Goal: Task Accomplishment & Management: Complete application form

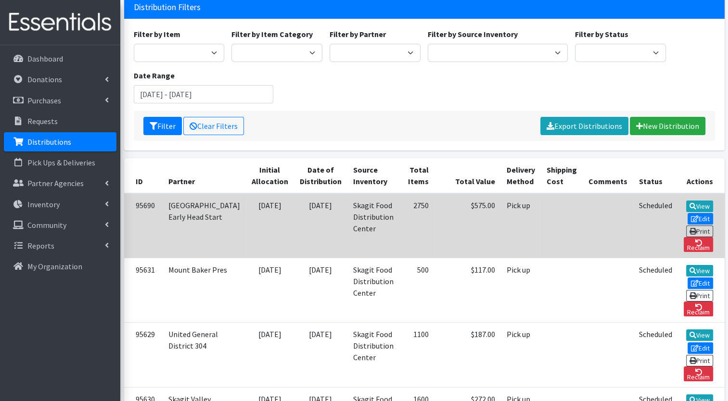
scroll to position [96, 0]
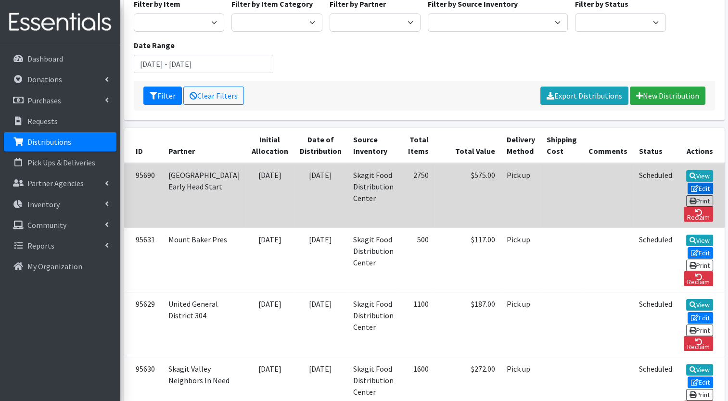
click at [687, 183] on link "Edit" at bounding box center [700, 189] width 26 height 12
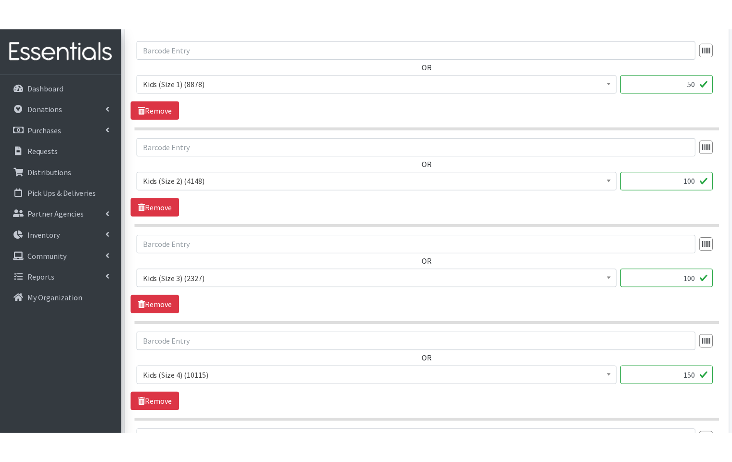
scroll to position [433, 0]
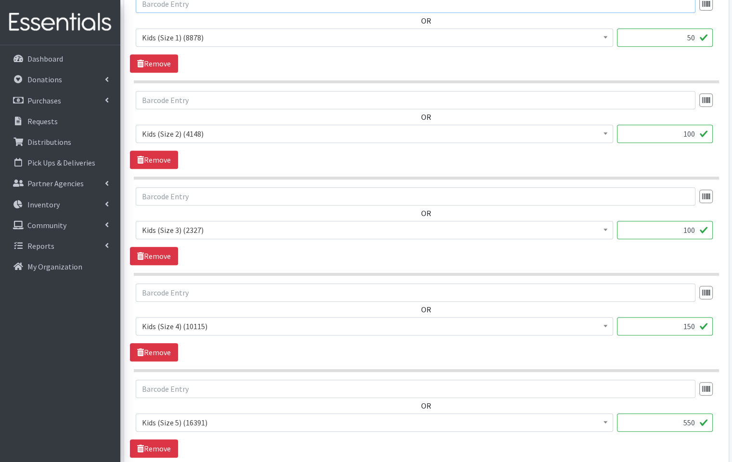
click at [340, 6] on input "text" at bounding box center [415, 4] width 559 height 18
click at [278, 327] on span "Kids (Size 4) (10115)" at bounding box center [374, 325] width 465 height 13
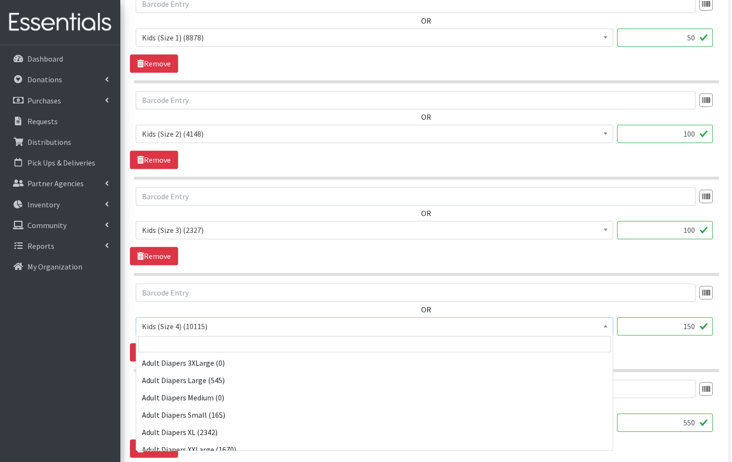
scroll to position [156, 0]
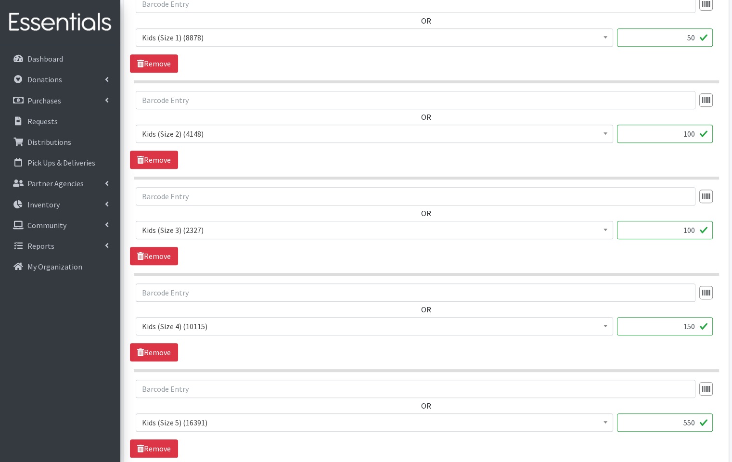
click at [290, 267] on section "OR Adult Diapers 3XLarge (0) Adult Diapers Large (545) Adult Diapers Medium (0)…" at bounding box center [426, 231] width 585 height 89
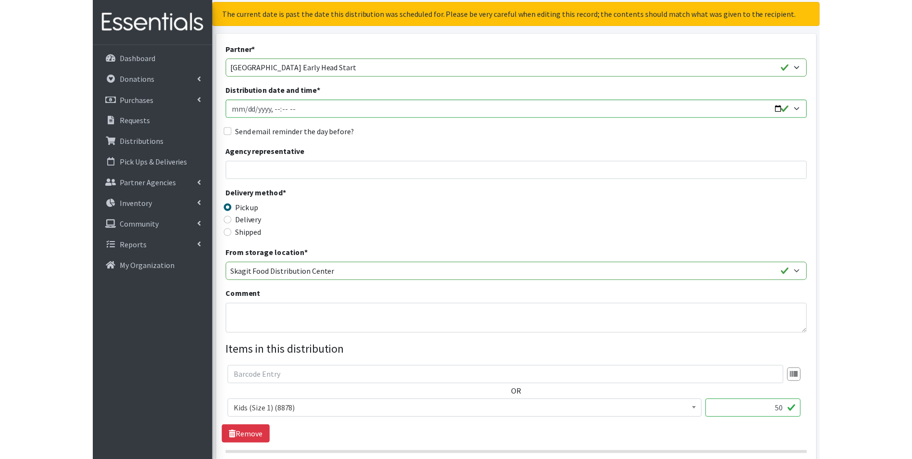
scroll to position [0, 0]
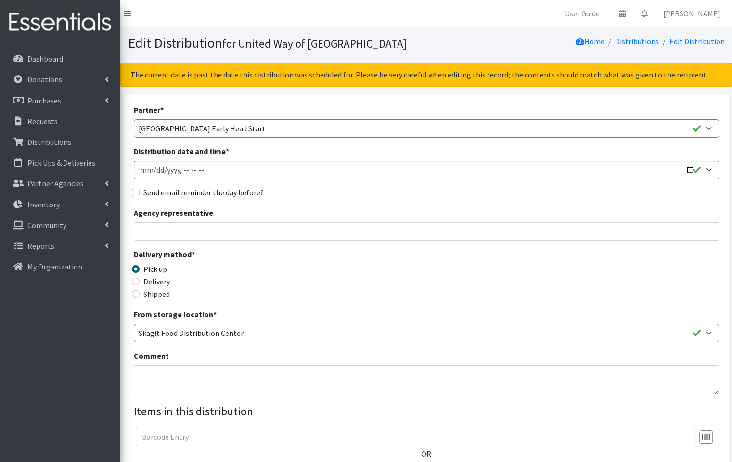
drag, startPoint x: 302, startPoint y: 15, endPoint x: 271, endPoint y: 2, distance: 34.0
click at [269, 3] on nav "User Guide 0 Pick-ups remaining this week View Calendar 0 Requests 0 Partner Ag…" at bounding box center [425, 13] width 611 height 27
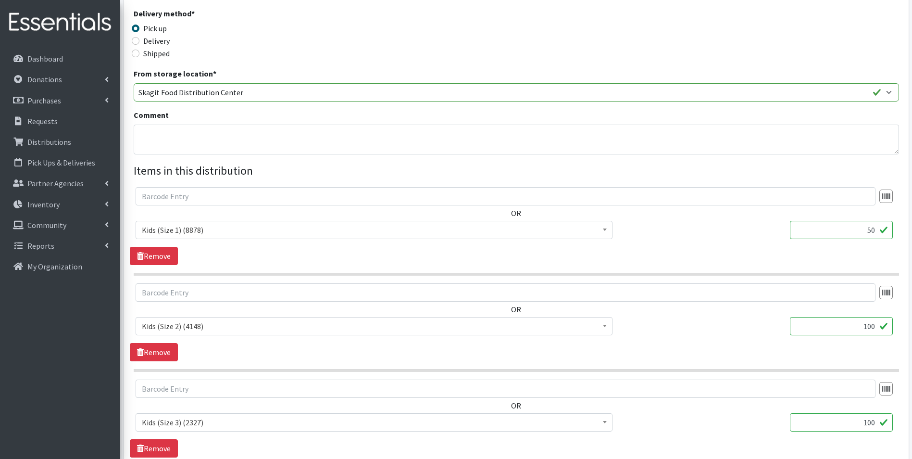
scroll to position [289, 0]
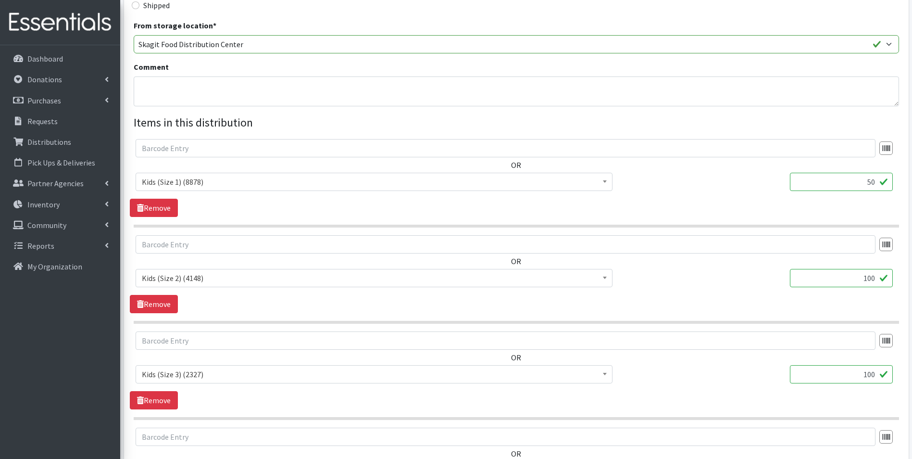
click at [727, 181] on input "50" at bounding box center [841, 182] width 103 height 18
type input "5"
click at [727, 181] on input "5" at bounding box center [841, 182] width 103 height 18
type input "54"
click at [727, 279] on input "100" at bounding box center [841, 278] width 103 height 18
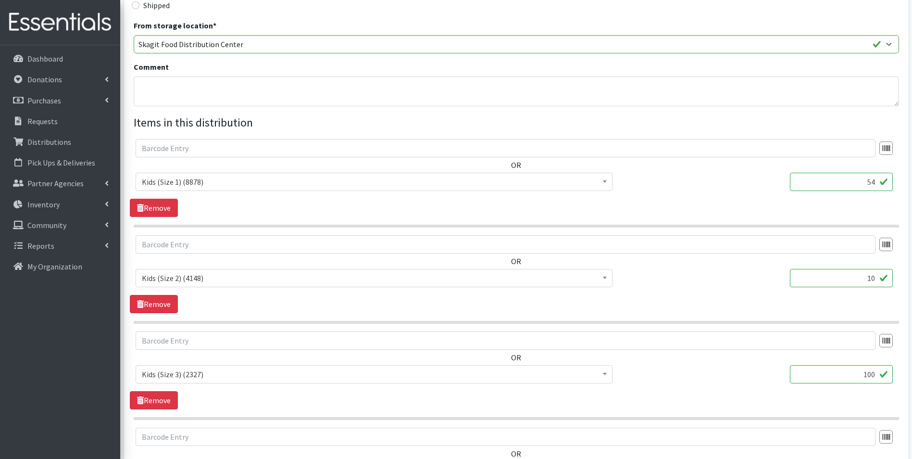
type input "1"
type input "115"
click at [727, 373] on input "100" at bounding box center [841, 374] width 103 height 18
type input "1"
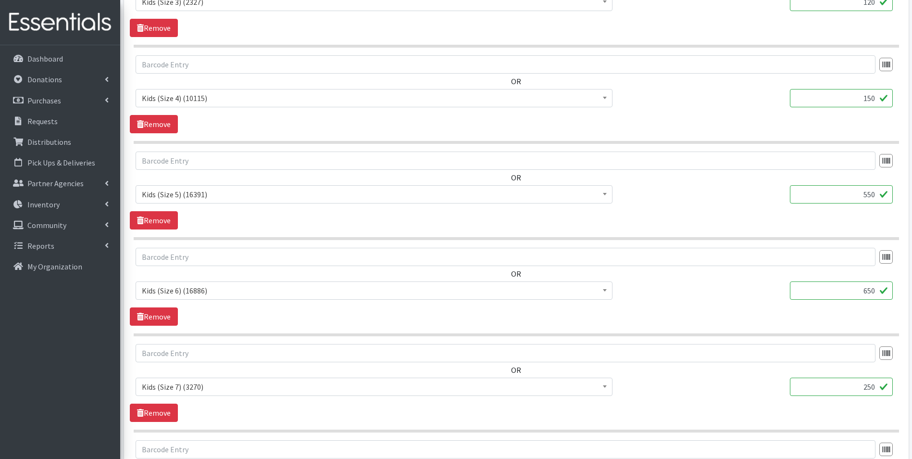
scroll to position [673, 0]
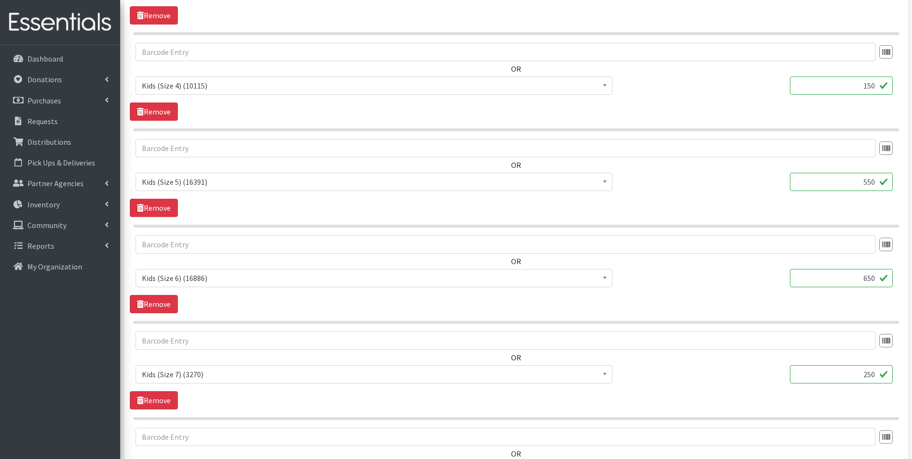
type input "120"
click at [727, 86] on input "150" at bounding box center [841, 85] width 103 height 18
type input "1"
type input "200"
click at [727, 182] on input "550" at bounding box center [841, 182] width 103 height 18
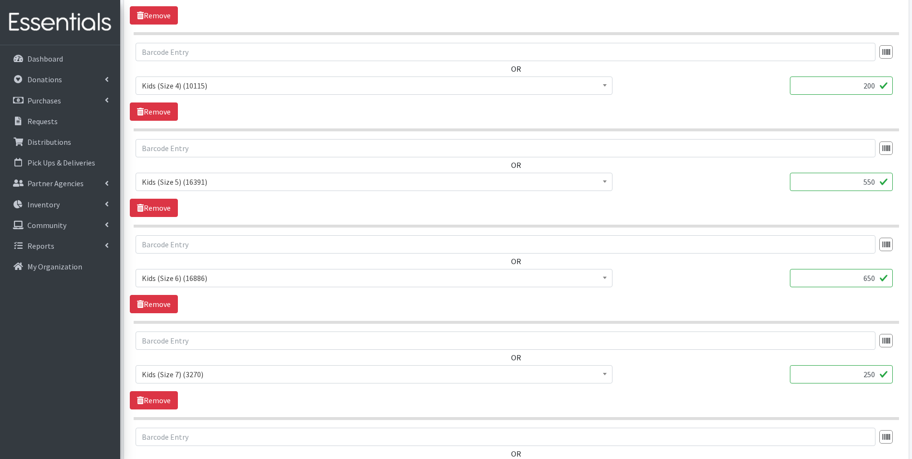
click at [727, 182] on input "550" at bounding box center [841, 182] width 103 height 18
type input "5"
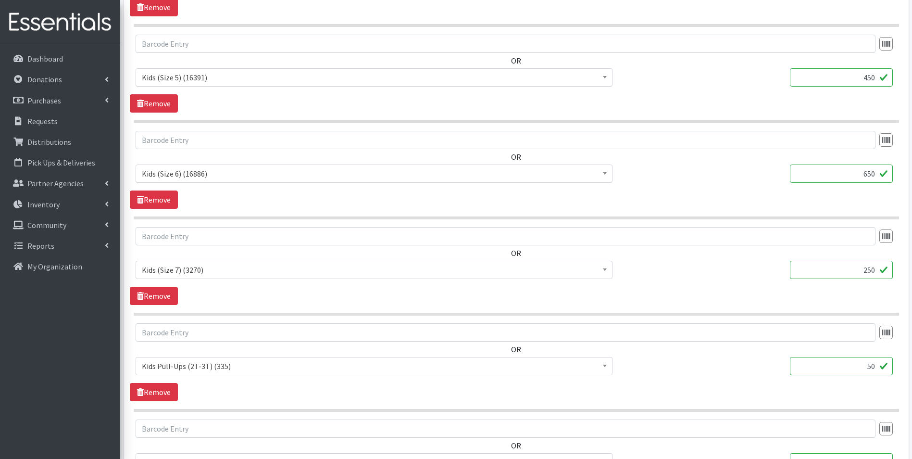
scroll to position [818, 0]
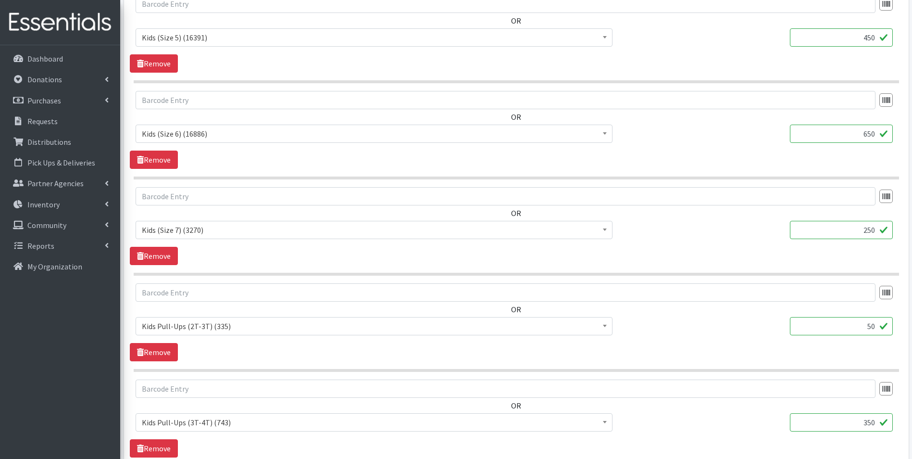
type input "450"
click at [727, 135] on input "650" at bounding box center [841, 134] width 103 height 18
type input "6"
type input "400"
click at [727, 229] on input "250" at bounding box center [841, 230] width 103 height 18
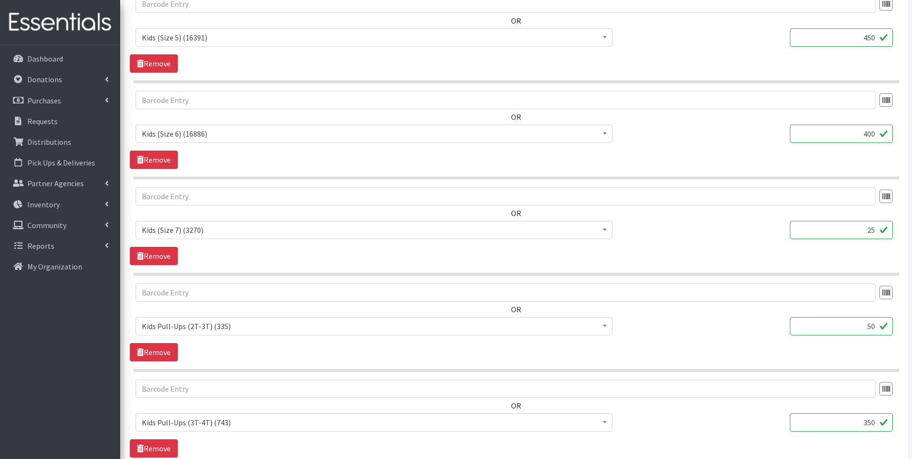
type input "2"
type input "250"
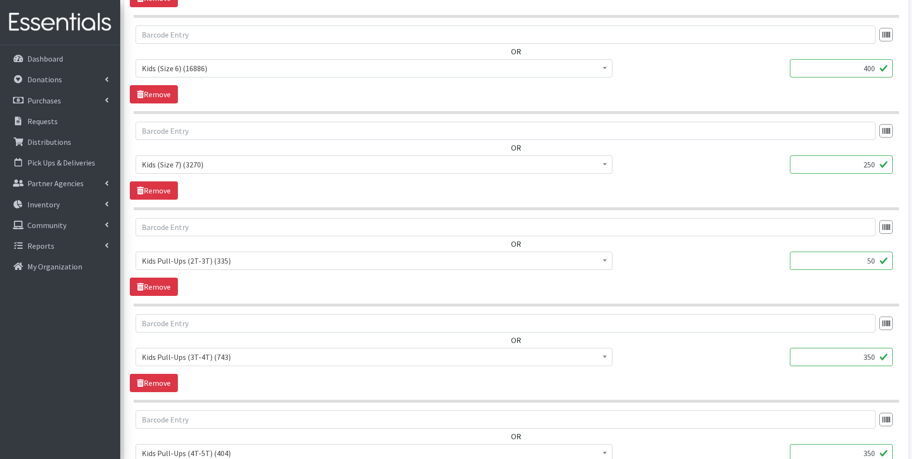
scroll to position [914, 0]
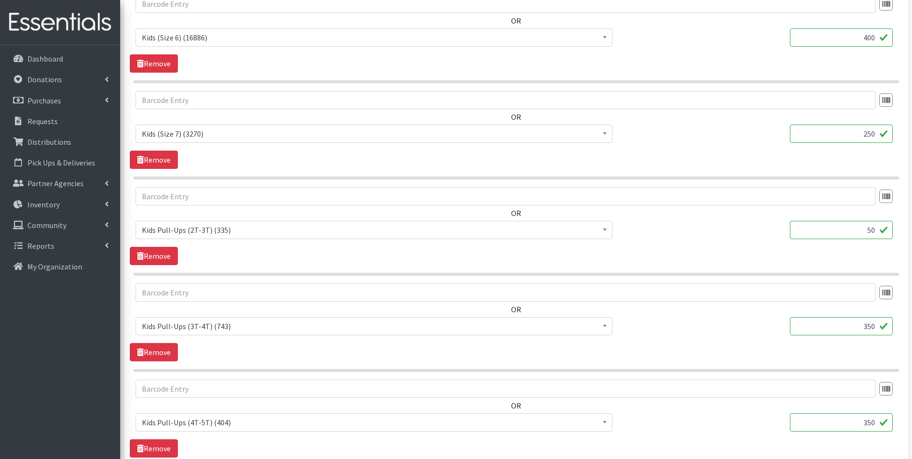
click at [727, 232] on input "50" at bounding box center [841, 230] width 103 height 18
type input "5"
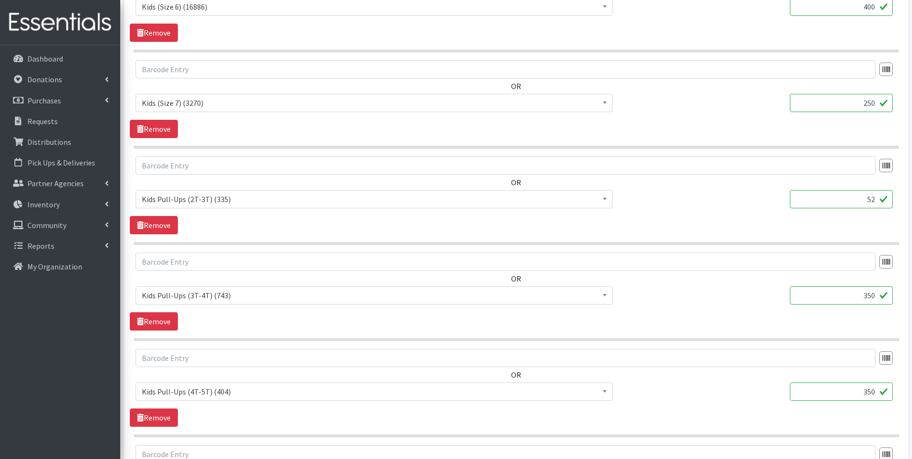
scroll to position [1010, 0]
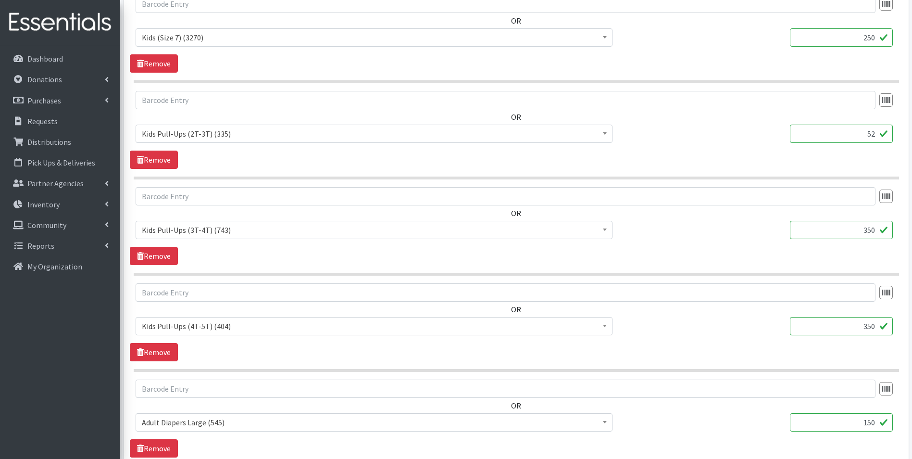
type input "52"
click at [727, 231] on input "350" at bounding box center [841, 230] width 103 height 18
type input "3"
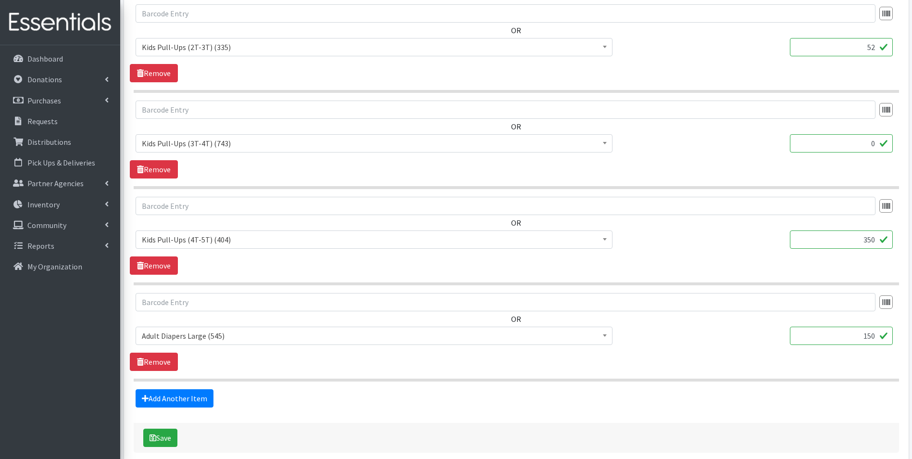
scroll to position [1106, 0]
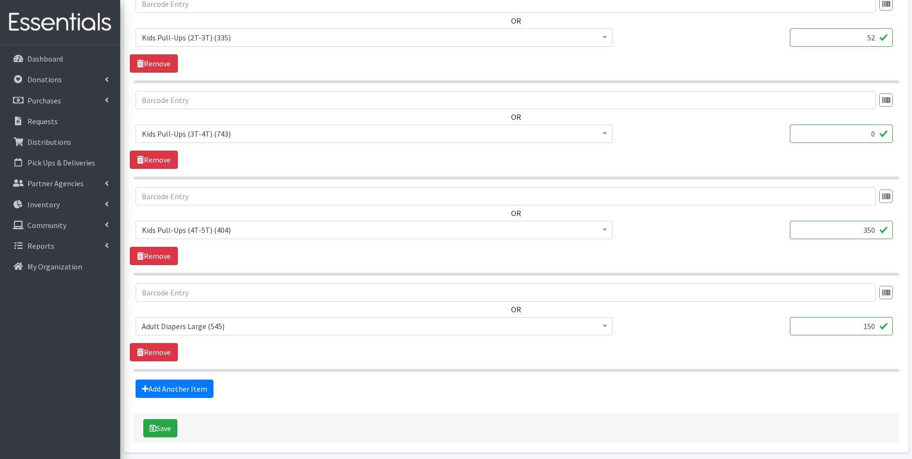
type input "0"
click at [727, 228] on input "350" at bounding box center [841, 230] width 103 height 18
type input "3"
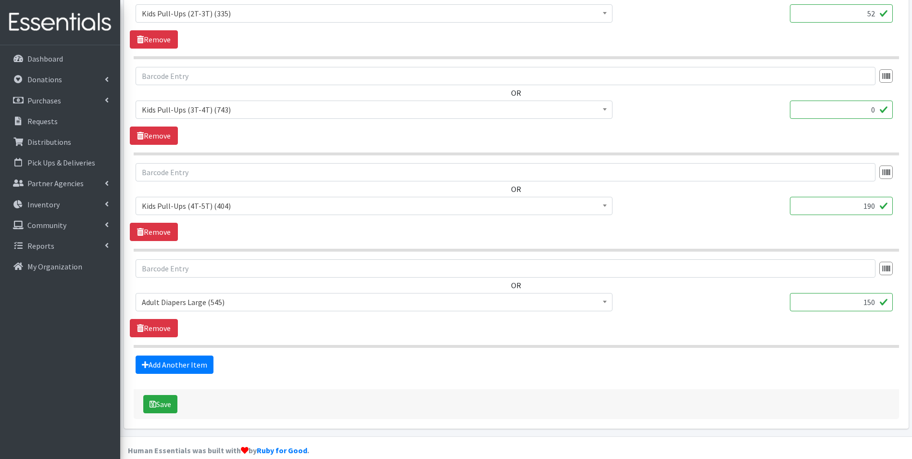
scroll to position [1144, 0]
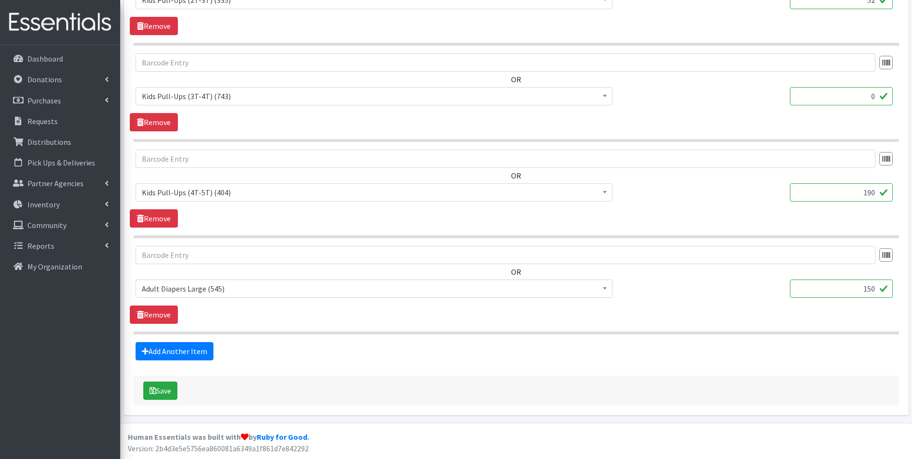
type input "190"
click at [727, 289] on input "150" at bounding box center [841, 288] width 103 height 18
type input "1"
type input "108"
click at [163, 390] on button "Save" at bounding box center [160, 390] width 34 height 18
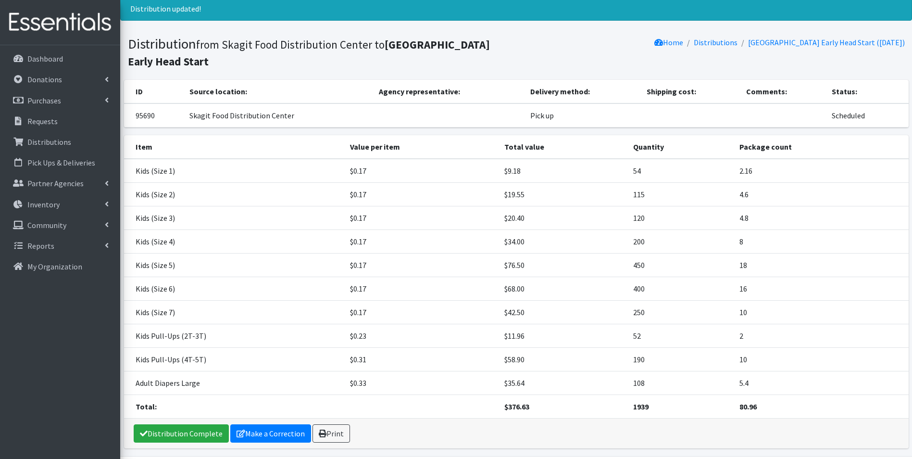
scroll to position [48, 0]
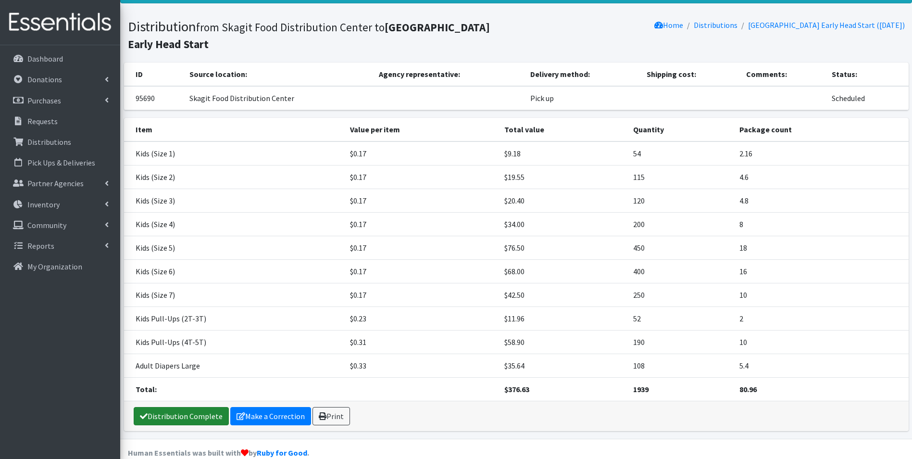
click at [195, 420] on link "Distribution Complete" at bounding box center [181, 416] width 95 height 18
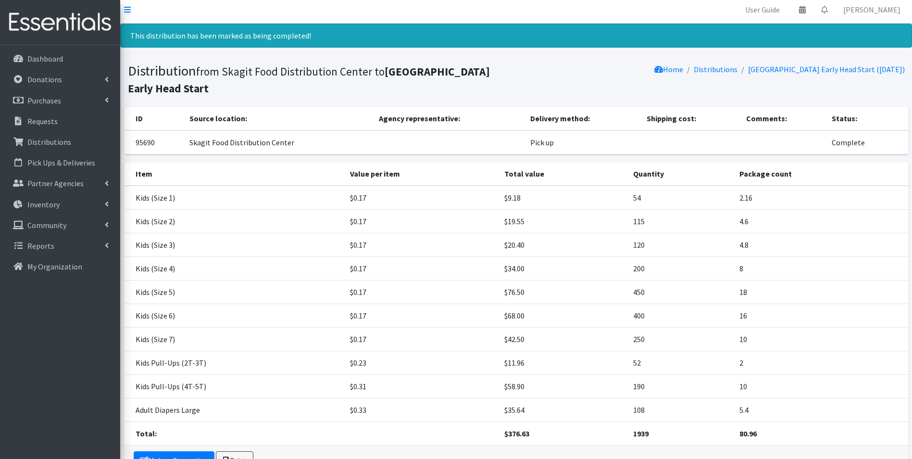
scroll to position [0, 0]
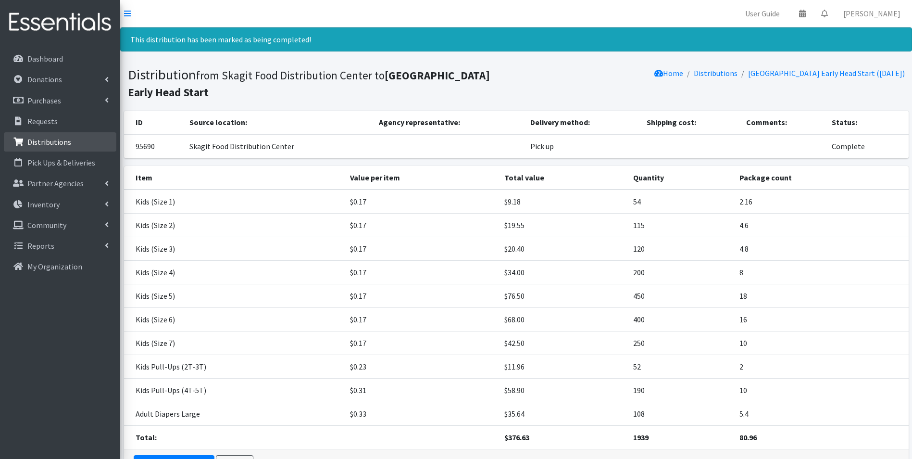
click at [50, 139] on p "Distributions" at bounding box center [49, 142] width 44 height 10
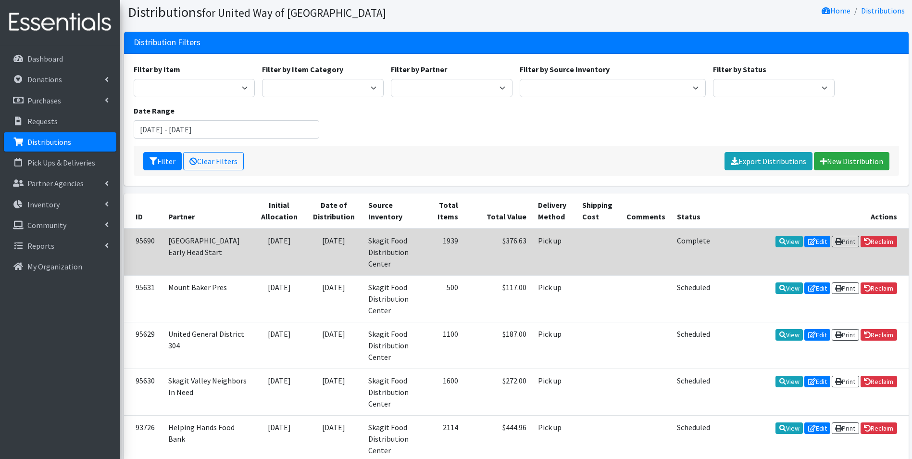
scroll to position [48, 0]
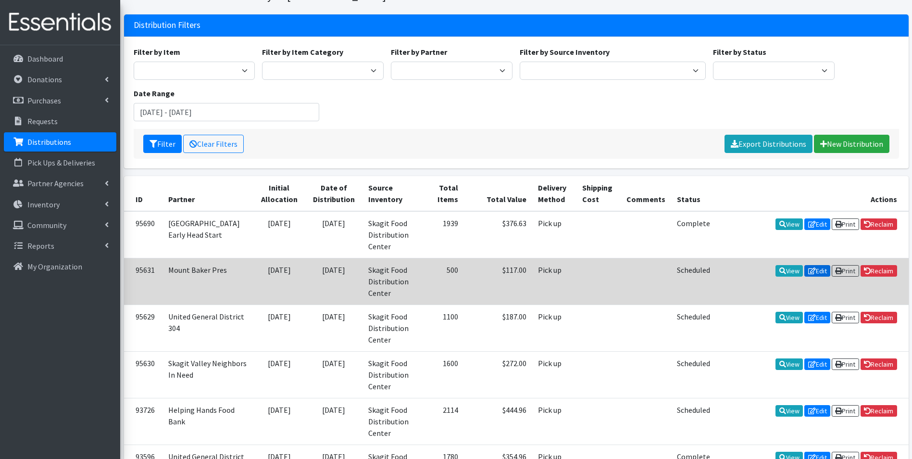
click at [809, 267] on icon at bounding box center [813, 270] width 8 height 7
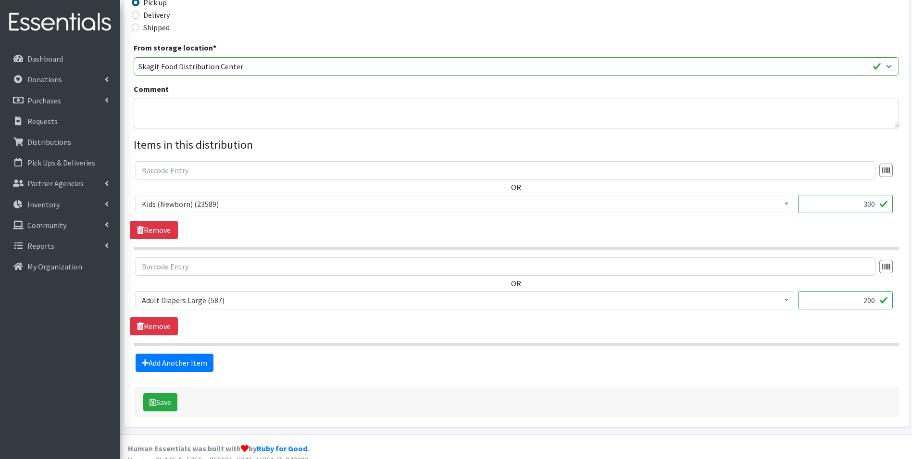
scroll to position [278, 0]
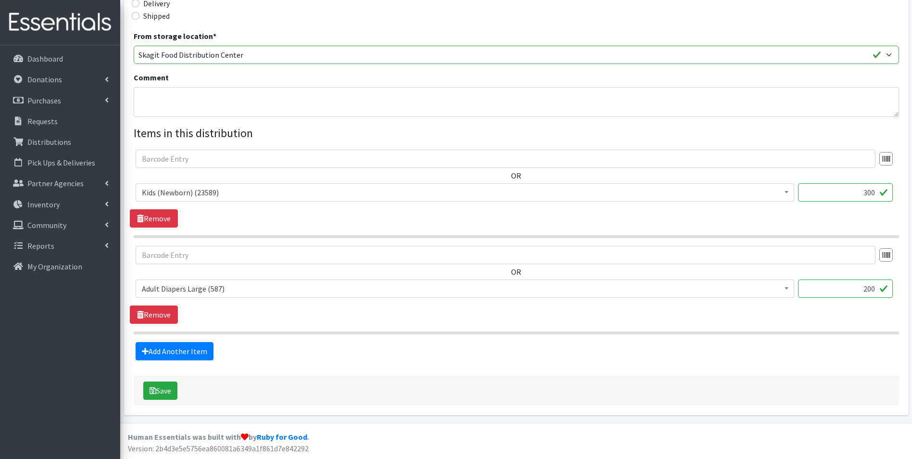
click at [876, 288] on input "200" at bounding box center [845, 288] width 95 height 18
type input "2"
type input "149"
click at [876, 191] on input "300" at bounding box center [845, 192] width 95 height 18
type input "3"
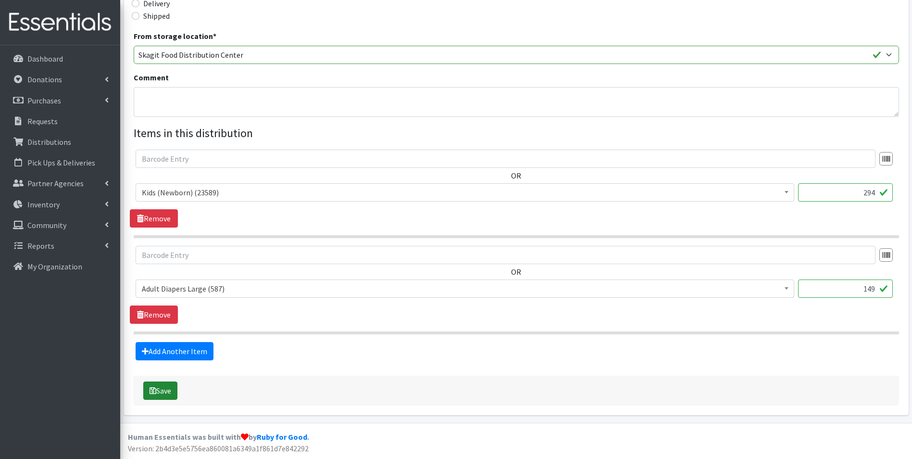
type input "294"
click at [159, 392] on button "Save" at bounding box center [160, 390] width 34 height 18
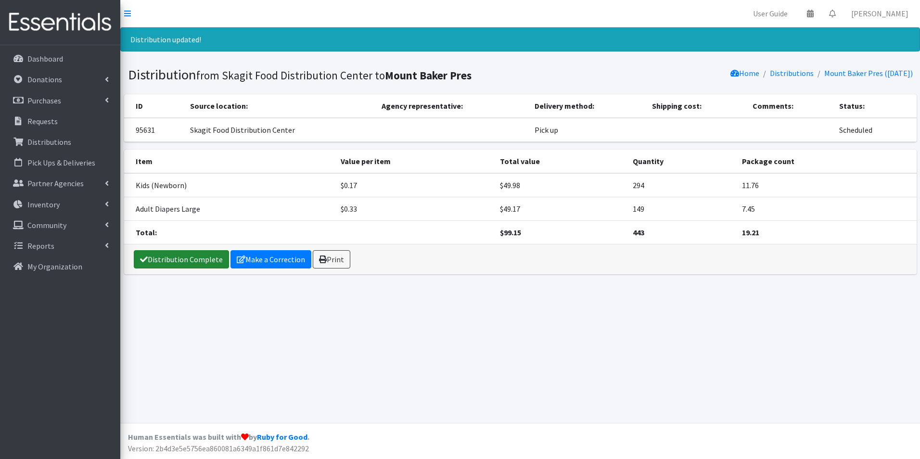
click at [168, 258] on link "Distribution Complete" at bounding box center [181, 259] width 95 height 18
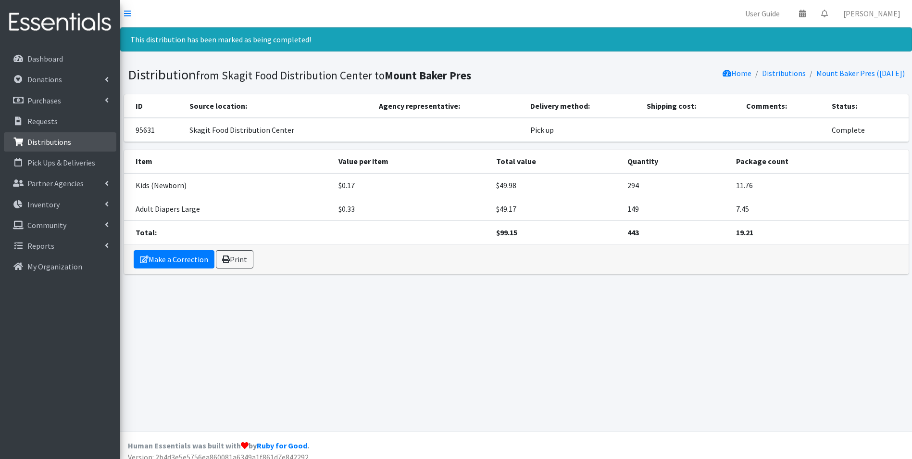
click at [51, 144] on p "Distributions" at bounding box center [49, 142] width 44 height 10
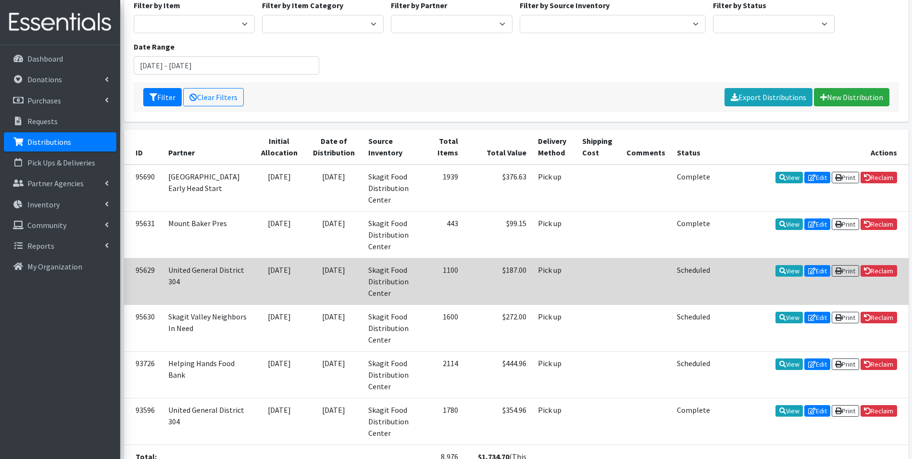
scroll to position [96, 0]
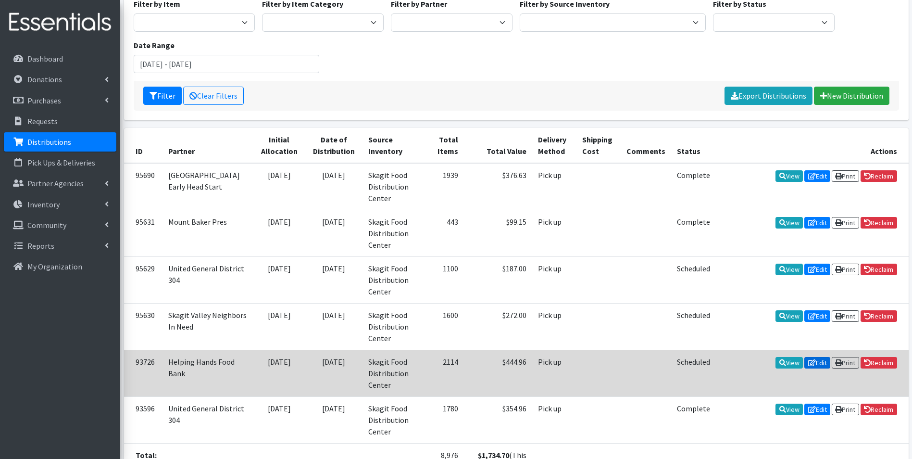
click at [818, 357] on link "Edit" at bounding box center [818, 363] width 26 height 12
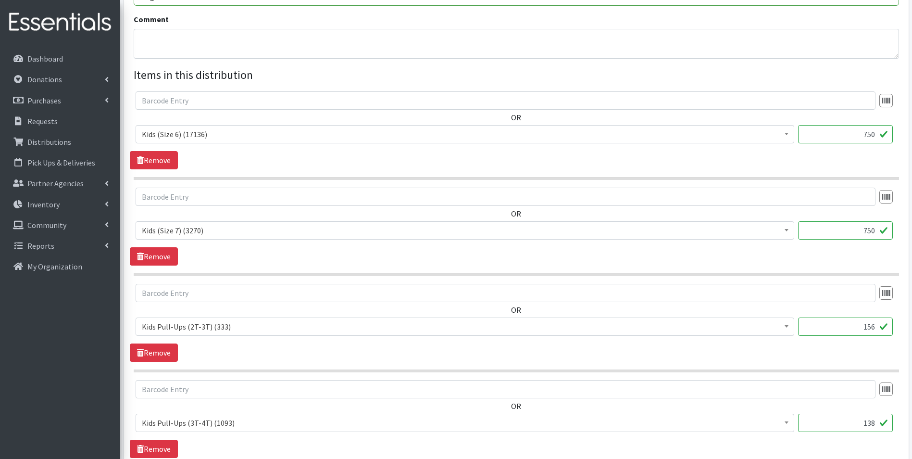
scroll to position [337, 0]
click at [875, 136] on input "750" at bounding box center [845, 134] width 95 height 18
type input "7"
type input "532"
click at [876, 233] on input "750" at bounding box center [845, 230] width 95 height 18
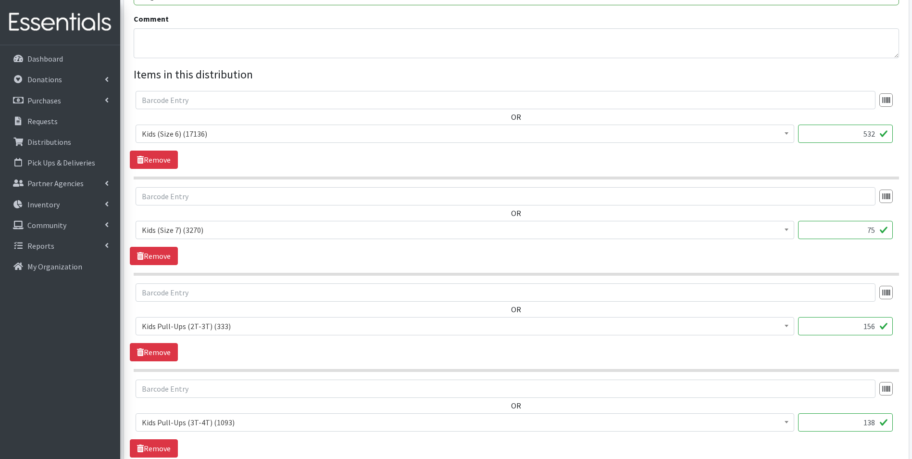
type input "7"
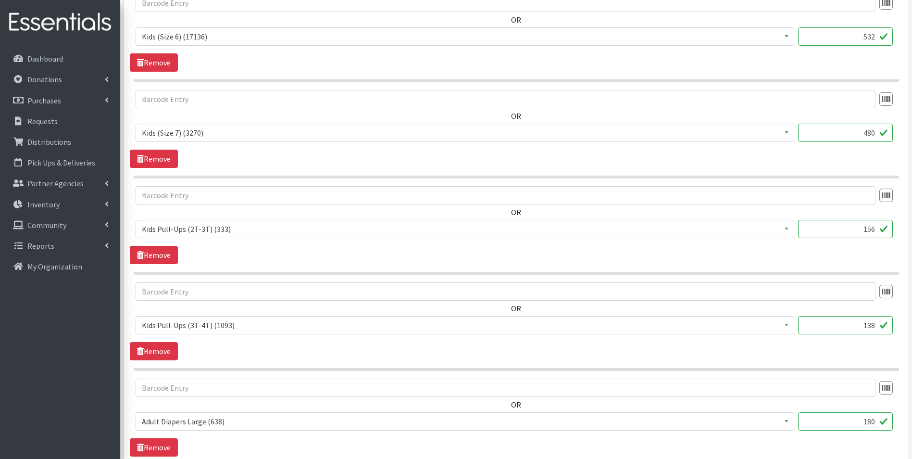
scroll to position [481, 0]
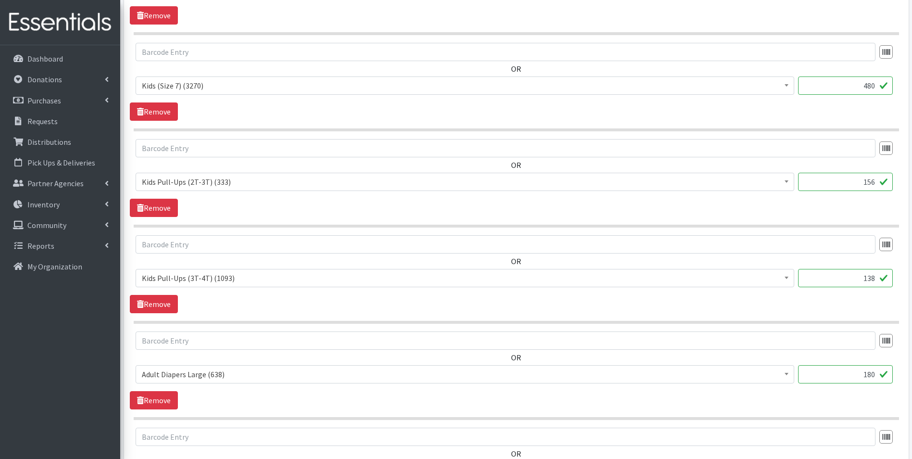
type input "480"
click at [877, 184] on input "156" at bounding box center [845, 182] width 95 height 18
type input "1"
type input "104"
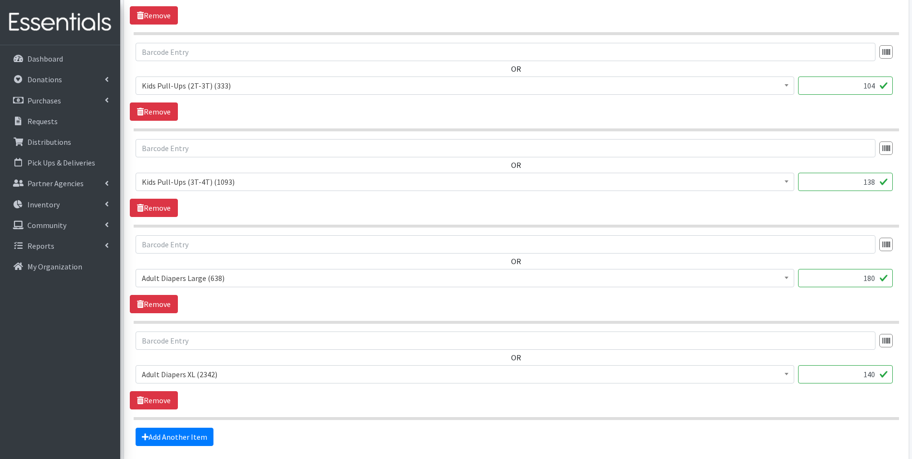
click at [877, 182] on input "138" at bounding box center [845, 182] width 95 height 18
type input "1"
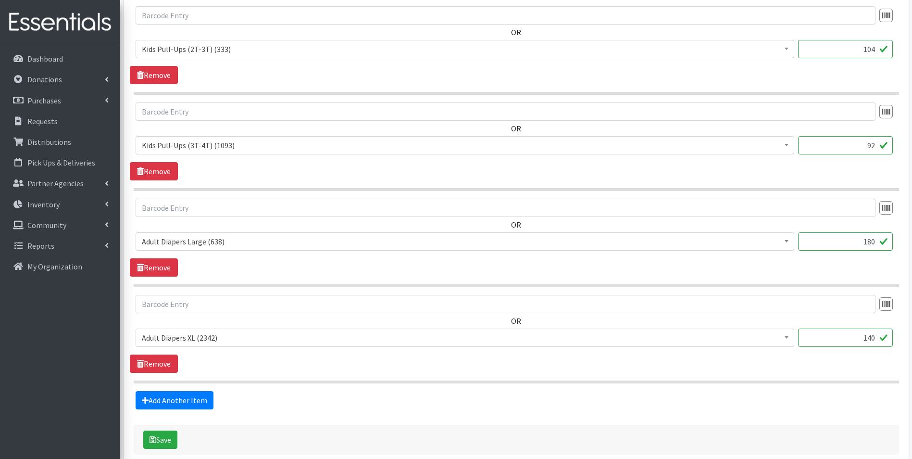
scroll to position [663, 0]
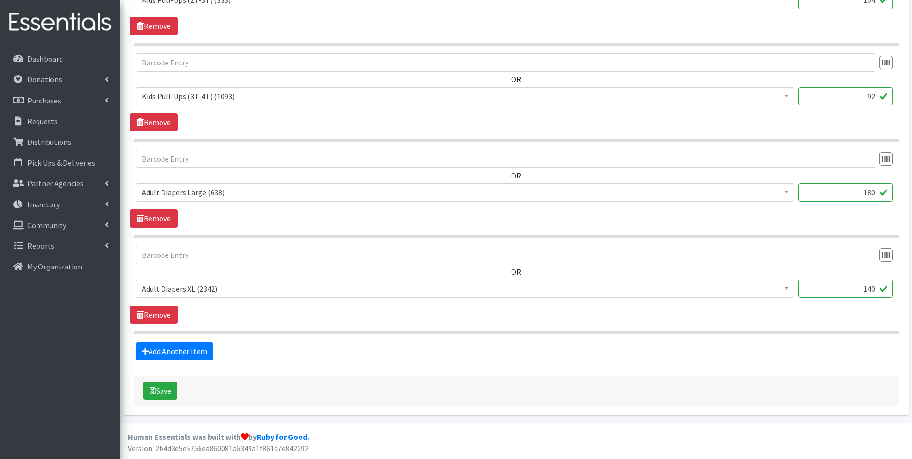
type input "92"
click at [877, 195] on input "180" at bounding box center [845, 192] width 95 height 18
type input "1"
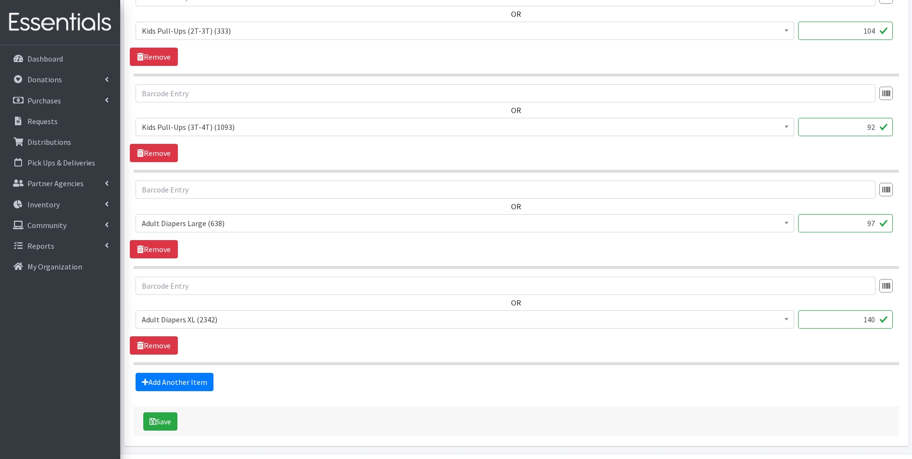
scroll to position [615, 0]
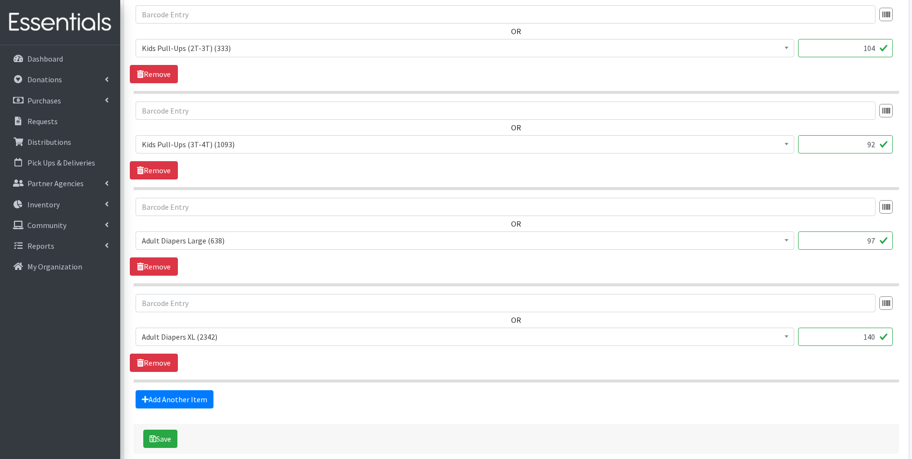
type input "97"
click at [878, 340] on input "140" at bounding box center [845, 337] width 95 height 18
type input "1"
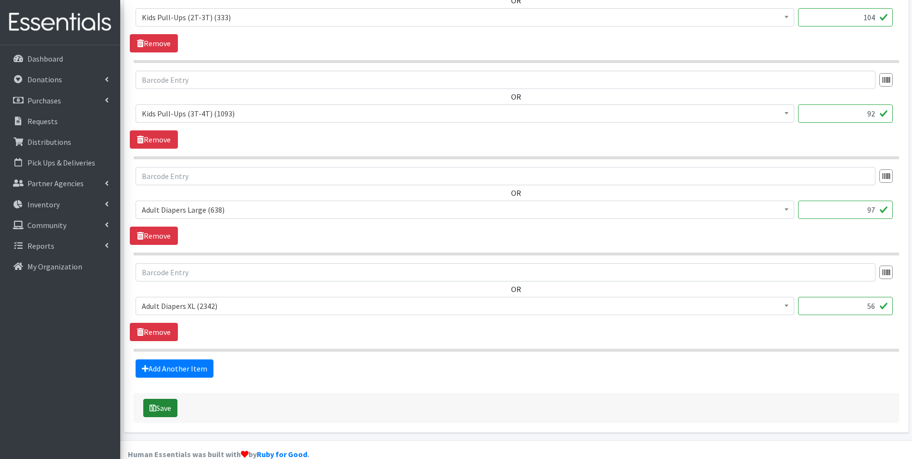
scroll to position [663, 0]
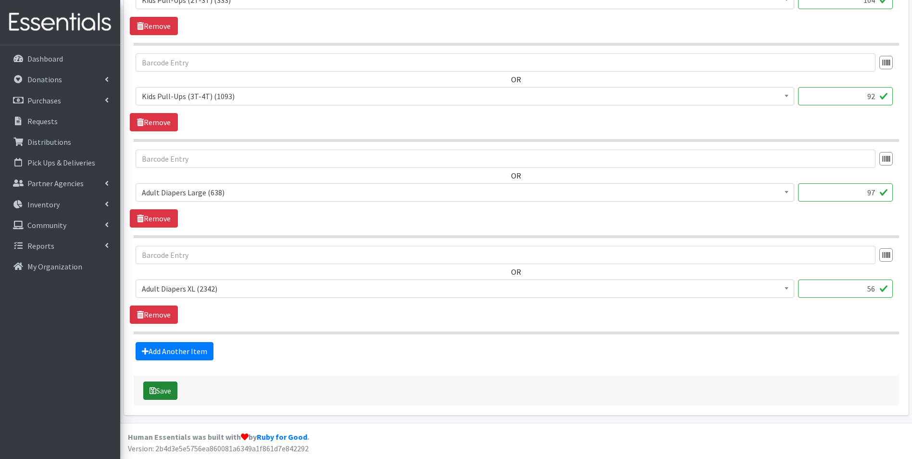
type input "56"
click at [170, 389] on button "Save" at bounding box center [160, 390] width 34 height 18
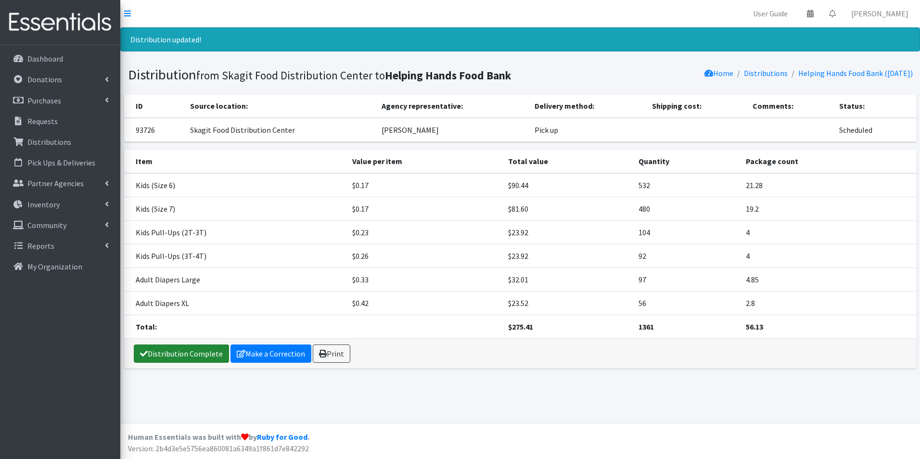
click at [181, 352] on link "Distribution Complete" at bounding box center [181, 353] width 95 height 18
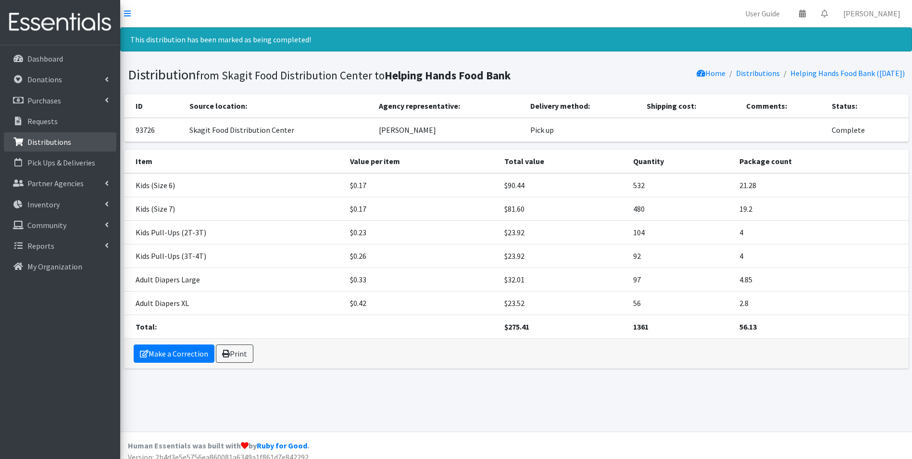
click at [61, 140] on p "Distributions" at bounding box center [49, 142] width 44 height 10
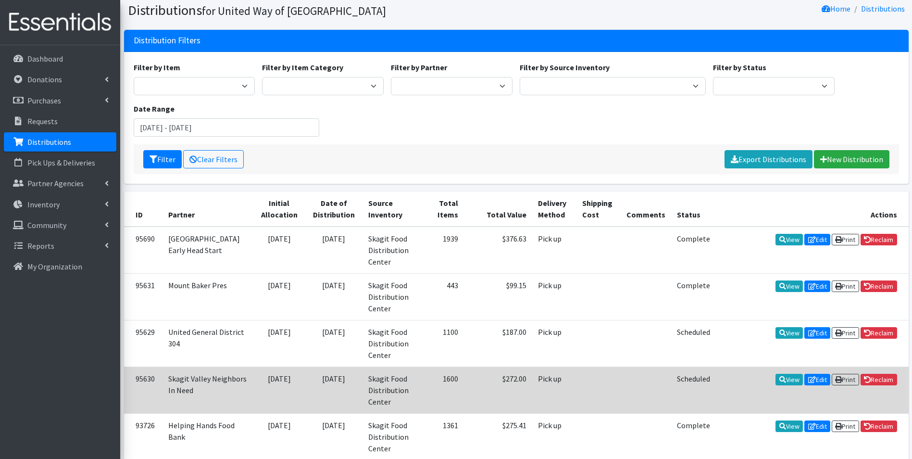
scroll to position [144, 0]
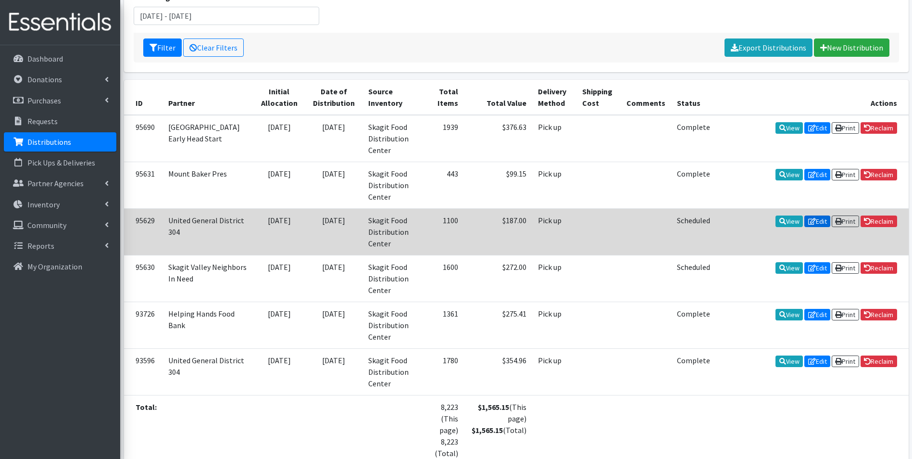
click at [812, 215] on link "Edit" at bounding box center [818, 221] width 26 height 12
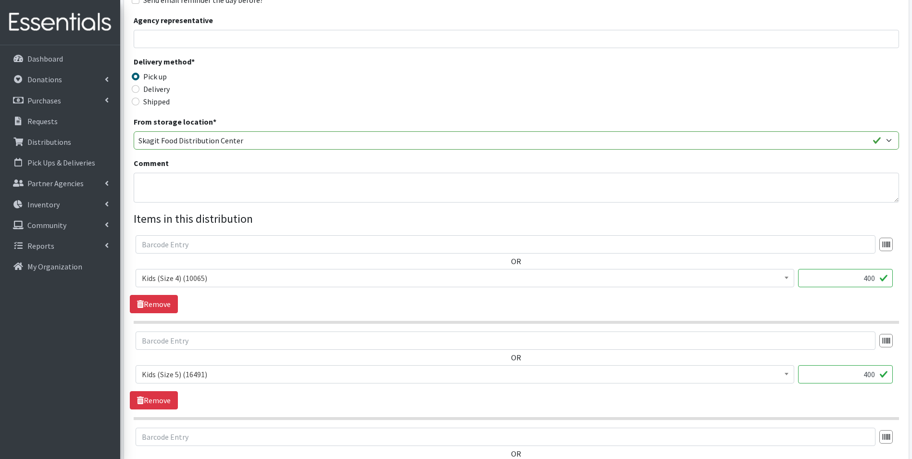
scroll to position [96, 0]
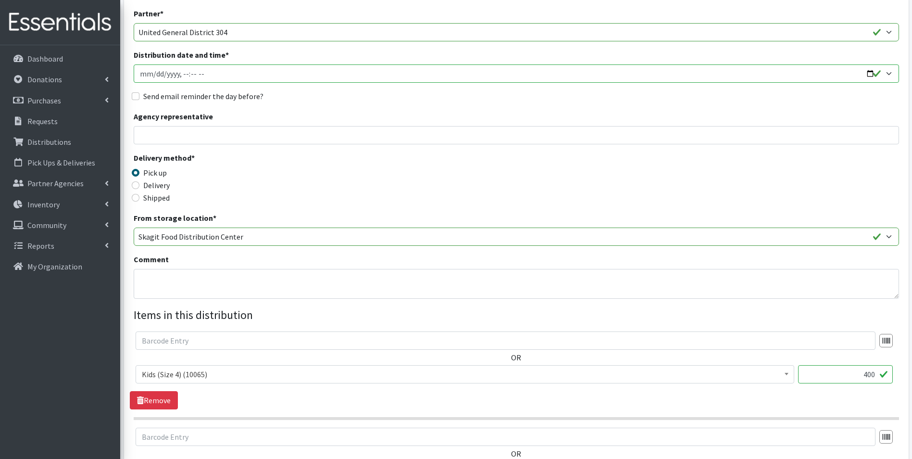
click at [164, 74] on input "Distribution date and time *" at bounding box center [517, 73] width 766 height 18
click at [162, 75] on input "Distribution date and time *" at bounding box center [517, 73] width 766 height 18
click at [172, 75] on input "Distribution date and time *" at bounding box center [517, 73] width 766 height 18
click at [217, 75] on input "Distribution date and time *" at bounding box center [517, 73] width 766 height 18
click at [221, 72] on input "Distribution date and time *" at bounding box center [517, 73] width 766 height 18
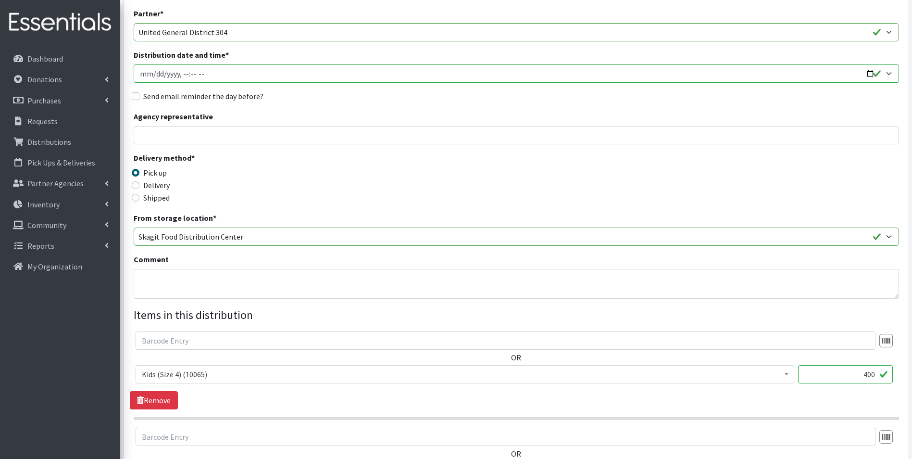
click at [875, 71] on input "Distribution date and time *" at bounding box center [517, 73] width 766 height 18
click at [892, 73] on input "Distribution date and time *" at bounding box center [517, 73] width 766 height 18
click at [297, 87] on div "Partner * Brigid Collins Family Support Center Burlington Edison School Distric…" at bounding box center [517, 323] width 766 height 631
click at [875, 72] on input "Distribution date and time *" at bounding box center [517, 73] width 766 height 18
click at [884, 71] on input "Distribution date and time *" at bounding box center [517, 73] width 766 height 18
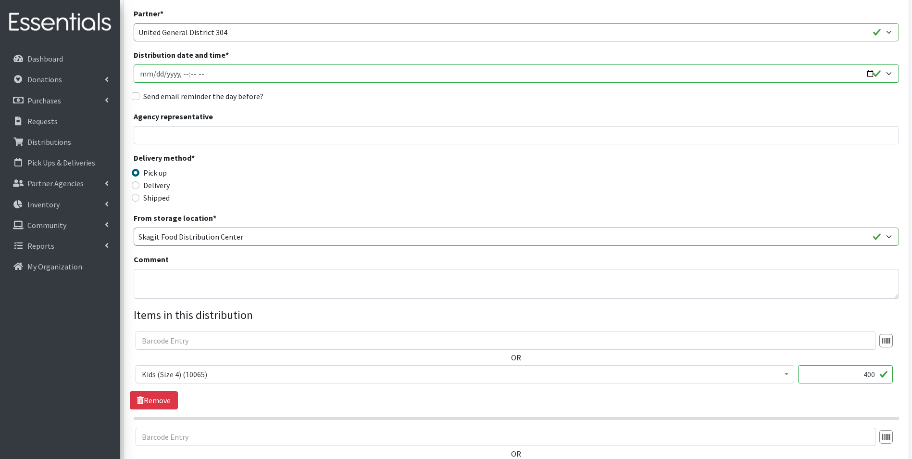
click at [890, 71] on input "Distribution date and time *" at bounding box center [517, 73] width 766 height 18
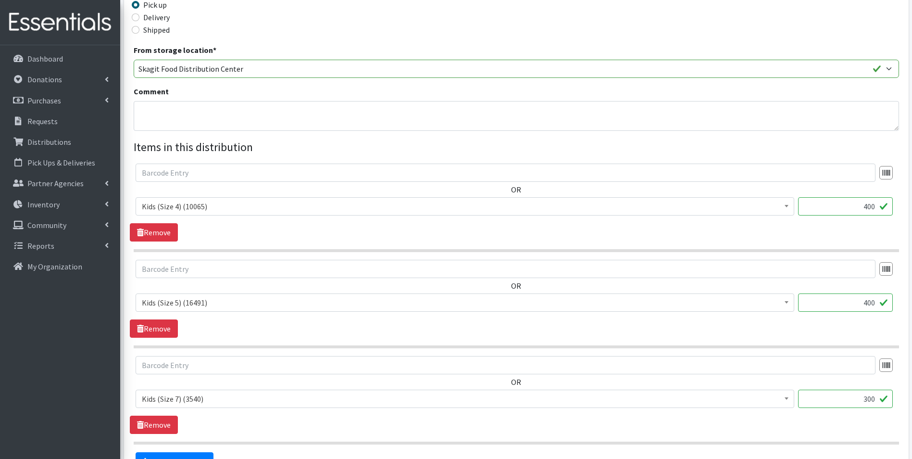
scroll to position [289, 0]
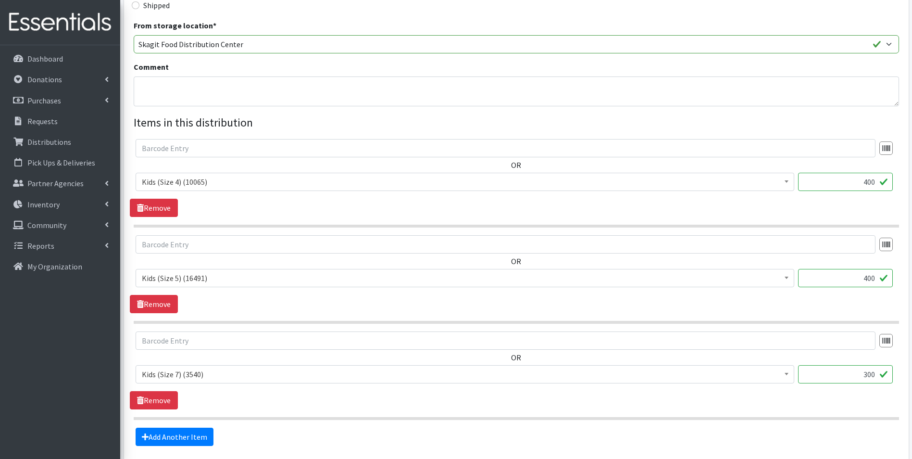
click at [296, 107] on div "Partner * Brigid Collins Family Support Center Burlington Edison School Distric…" at bounding box center [517, 130] width 766 height 631
click at [289, 97] on textarea "Comment" at bounding box center [517, 91] width 766 height 30
type textarea "picked up [DATE]"
click at [876, 182] on input "400" at bounding box center [845, 182] width 95 height 18
type input "4"
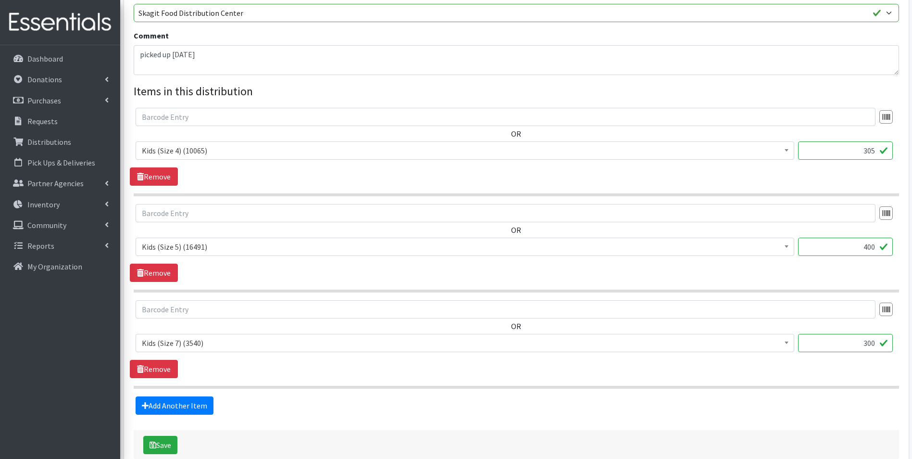
scroll to position [374, 0]
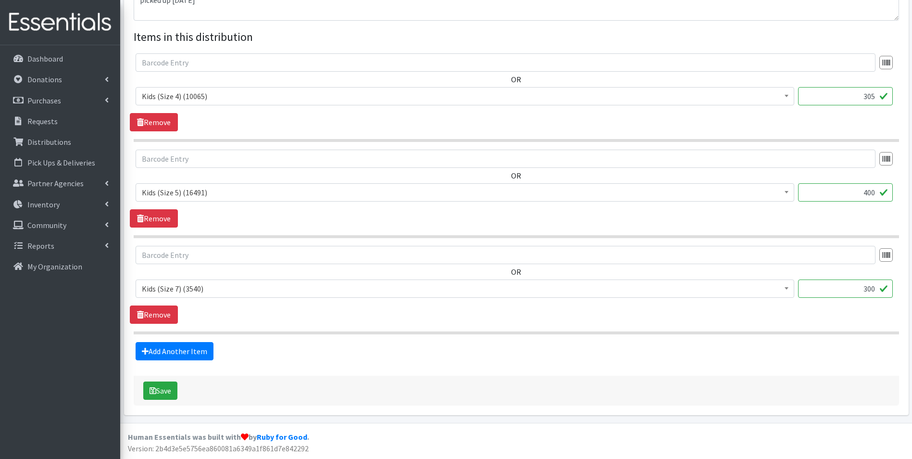
type input "305"
click at [878, 193] on input "400" at bounding box center [845, 192] width 95 height 18
type input "4"
type input "400"
click at [878, 291] on input "300" at bounding box center [845, 288] width 95 height 18
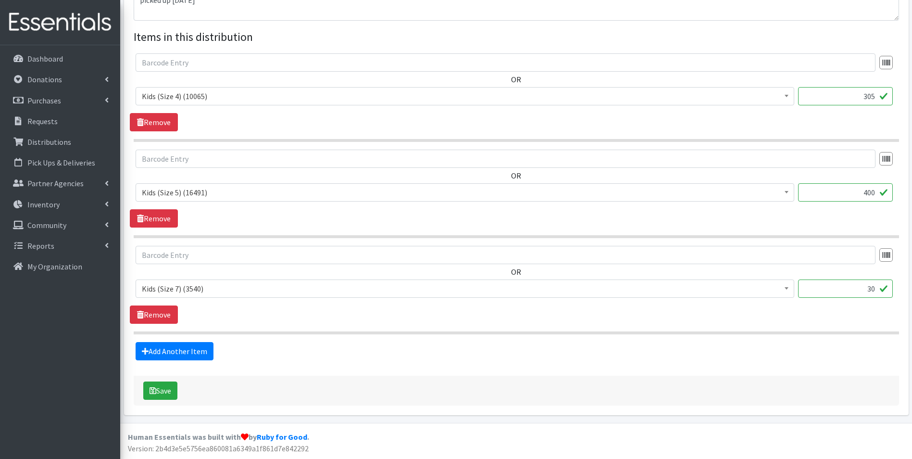
type input "3"
type input "192"
click at [156, 387] on button "Save" at bounding box center [160, 390] width 34 height 18
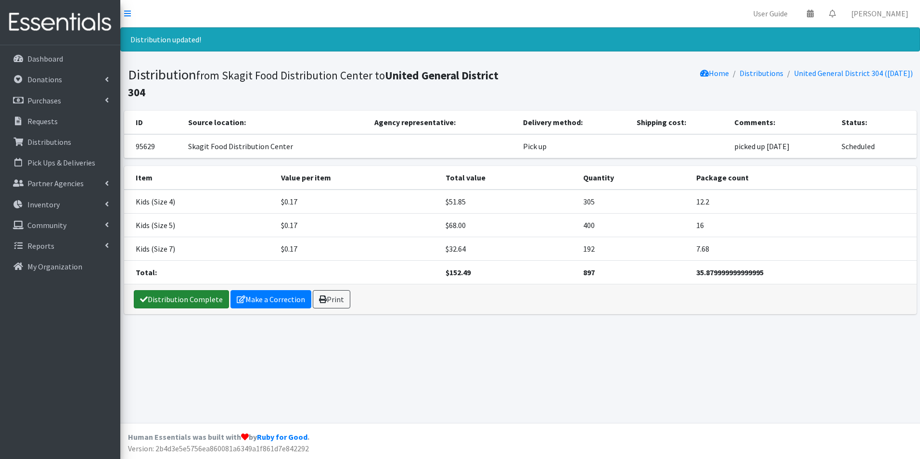
click at [201, 290] on link "Distribution Complete" at bounding box center [181, 299] width 95 height 18
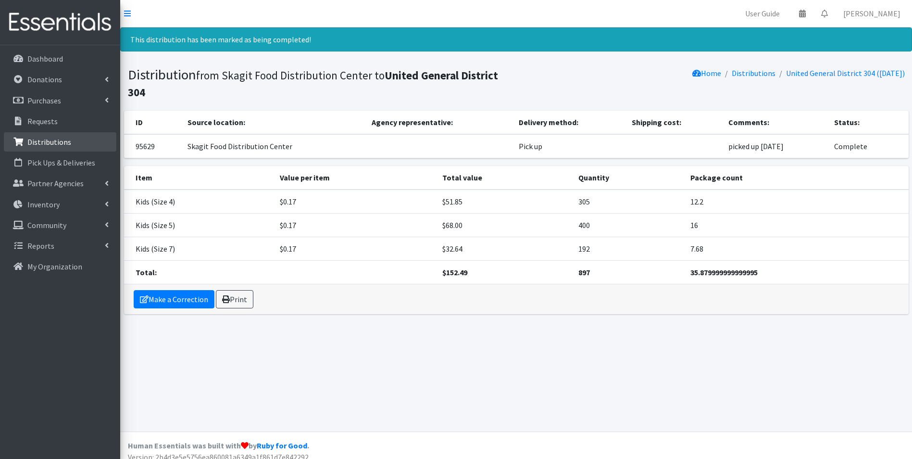
click at [31, 140] on p "Distributions" at bounding box center [49, 142] width 44 height 10
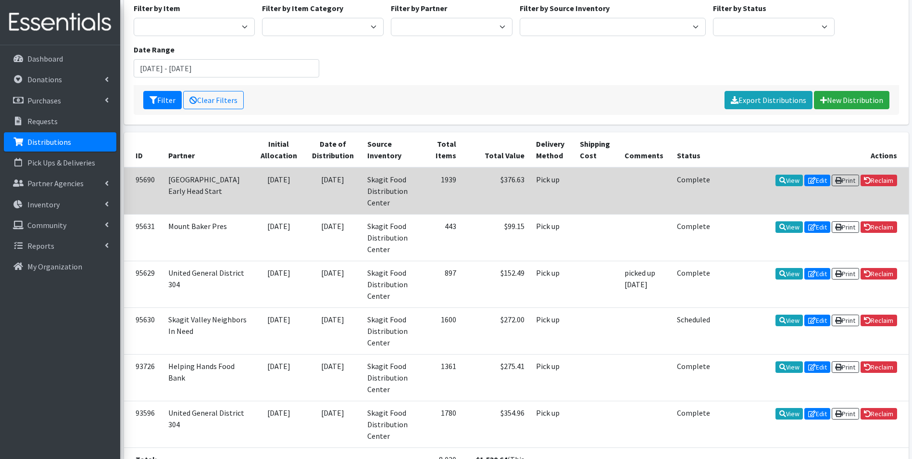
scroll to position [144, 0]
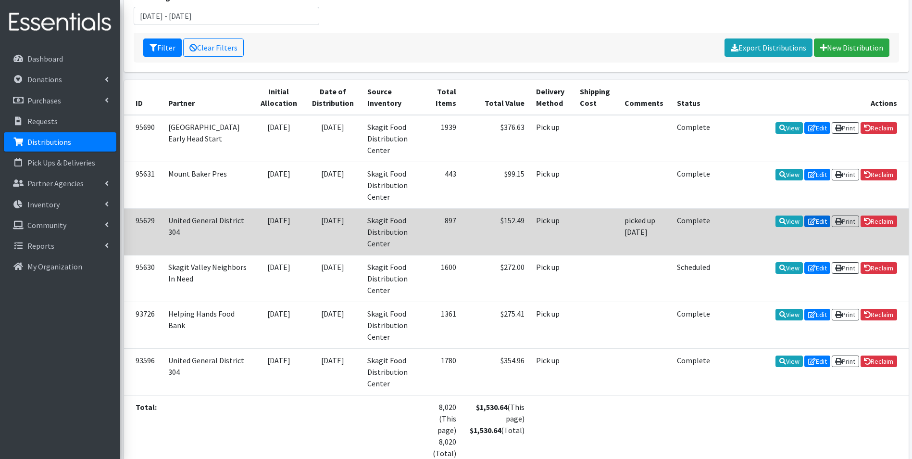
click at [818, 224] on link "Edit" at bounding box center [818, 221] width 26 height 12
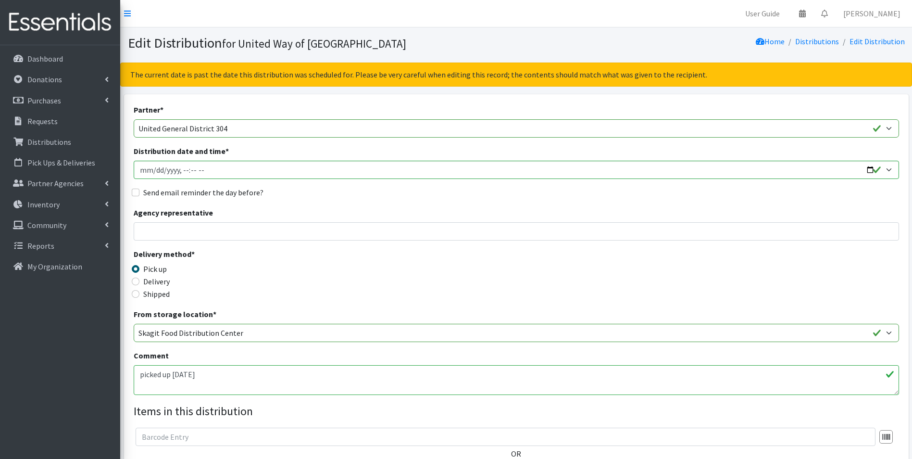
drag, startPoint x: 223, startPoint y: 374, endPoint x: 124, endPoint y: 391, distance: 100.4
click at [124, 391] on div "Partner * Brigid Collins Family Support Center Burlington Edison School Distric…" at bounding box center [516, 441] width 785 height 695
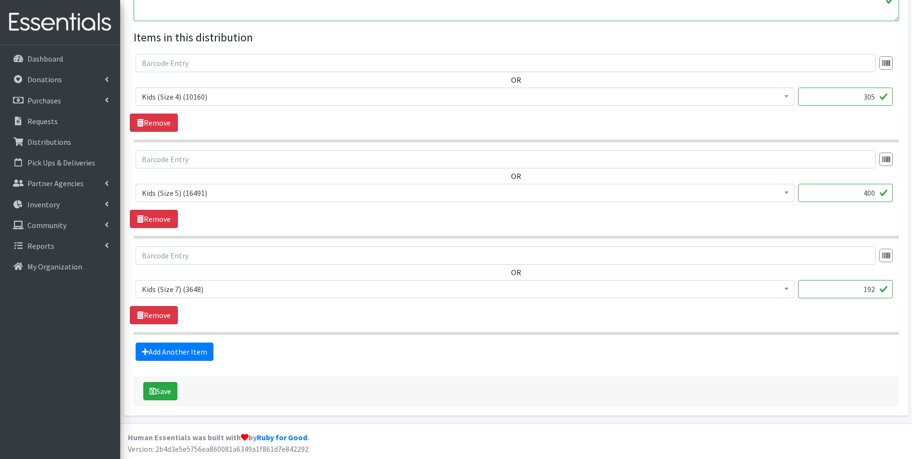
scroll to position [374, 0]
click at [168, 391] on button "Save" at bounding box center [160, 390] width 34 height 18
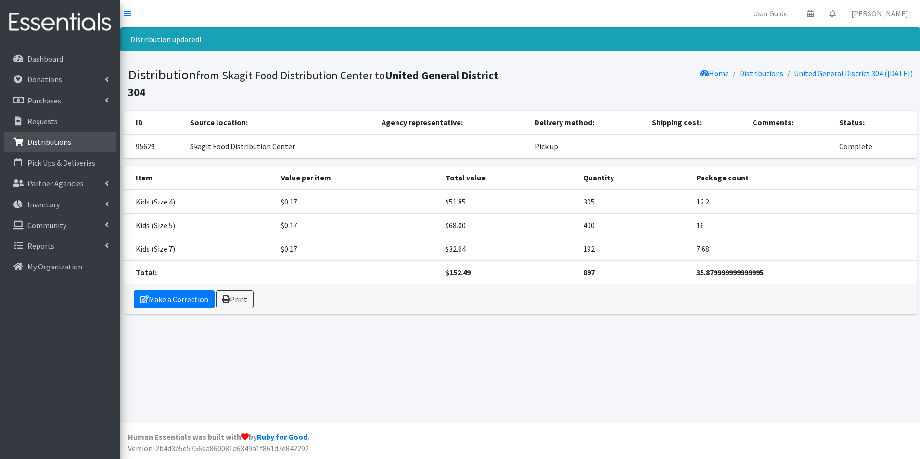
click at [57, 135] on link "Distributions" at bounding box center [60, 141] width 113 height 19
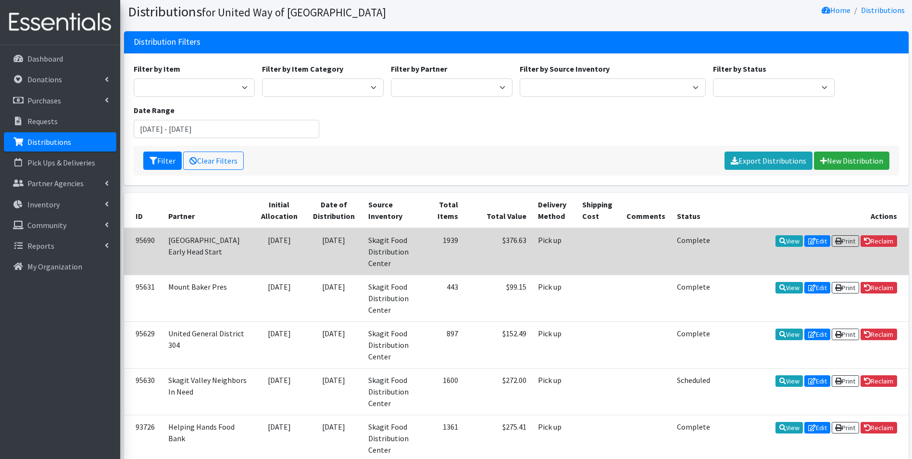
scroll to position [48, 0]
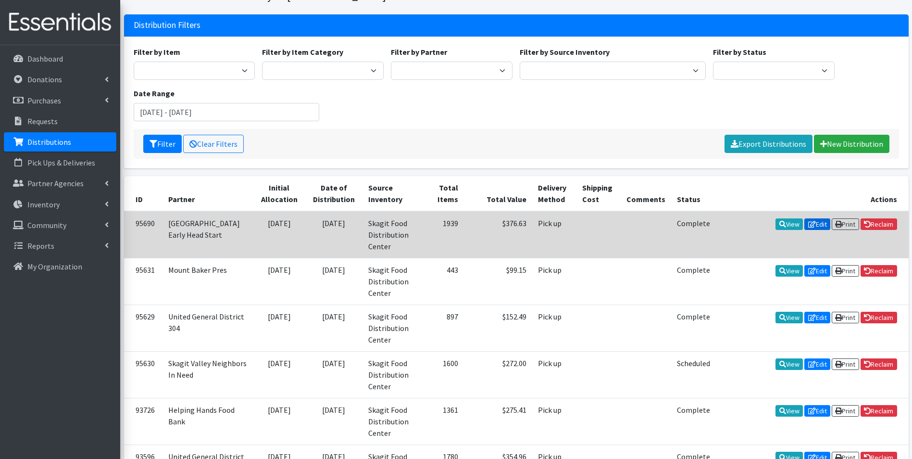
click at [814, 226] on link "Edit" at bounding box center [818, 224] width 26 height 12
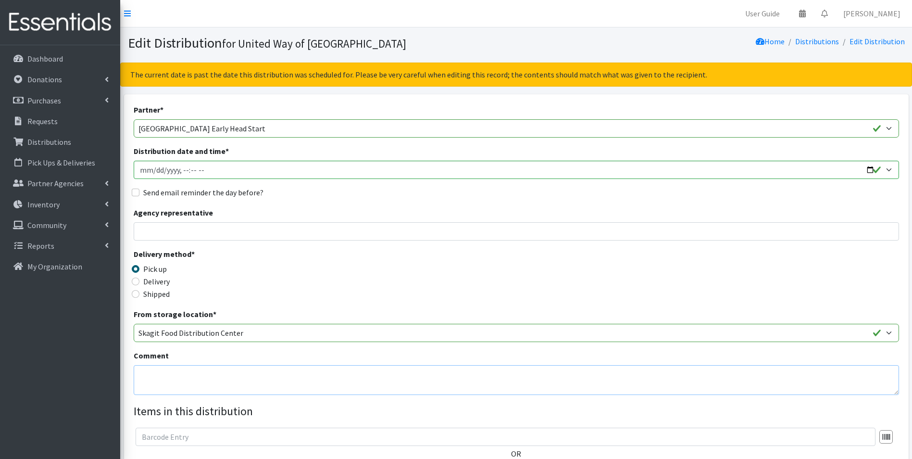
click at [211, 380] on textarea "Comment" at bounding box center [517, 380] width 766 height 30
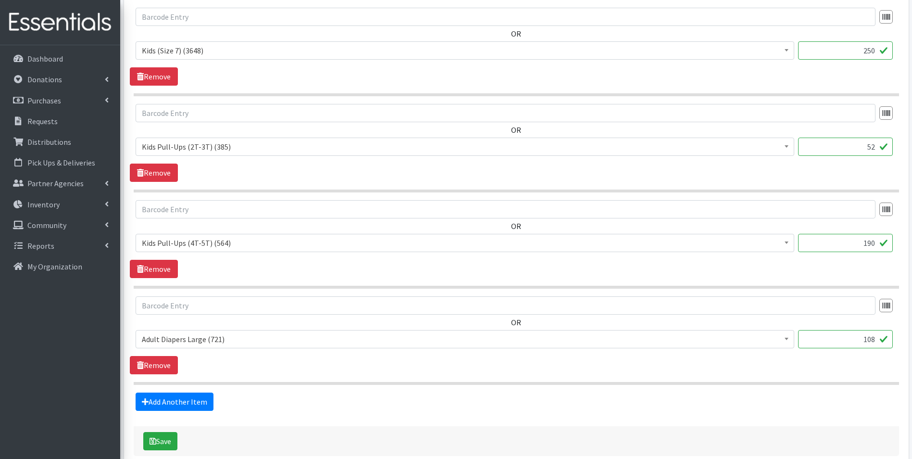
scroll to position [1048, 0]
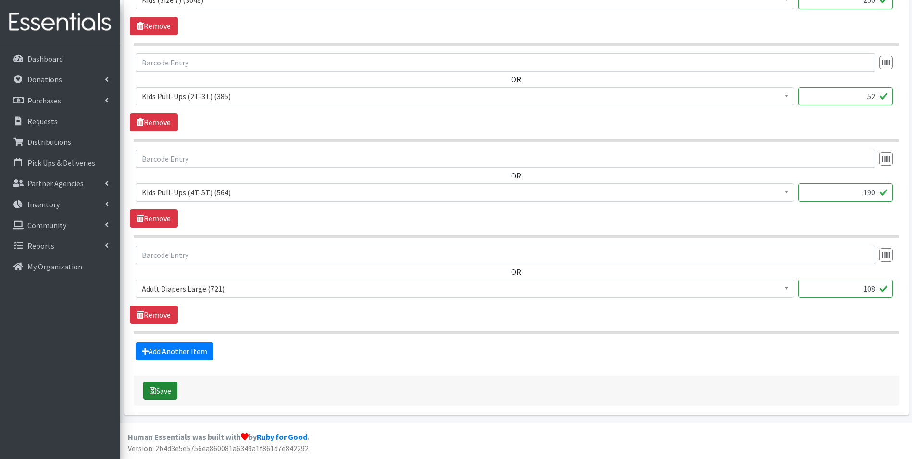
type textarea "Picked up [DATE]"
click at [167, 395] on button "Save" at bounding box center [160, 390] width 34 height 18
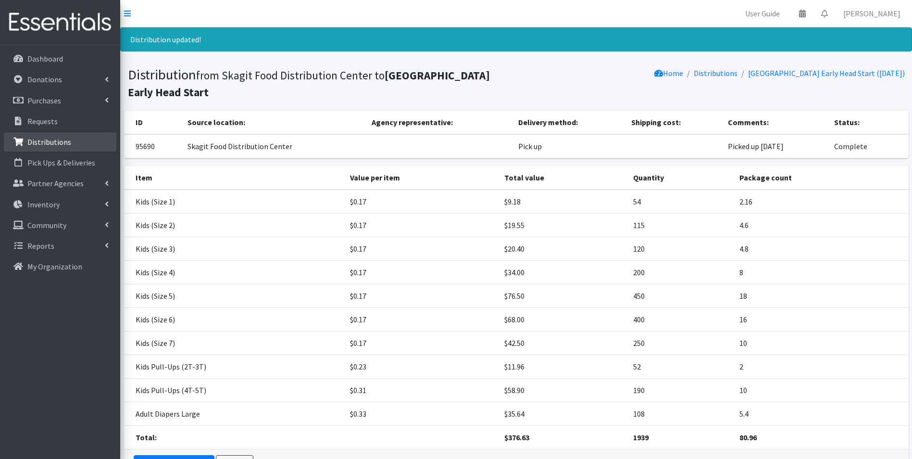
click at [55, 139] on p "Distributions" at bounding box center [49, 142] width 44 height 10
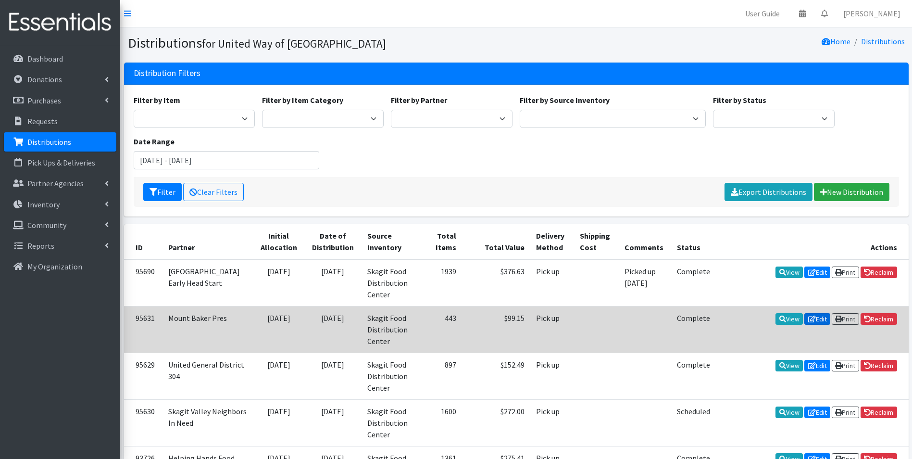
click at [817, 319] on link "Edit" at bounding box center [818, 319] width 26 height 12
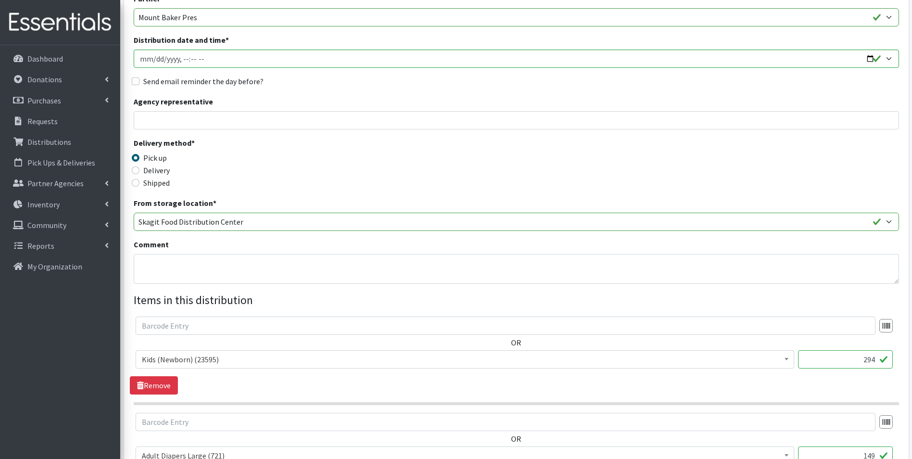
scroll to position [144, 0]
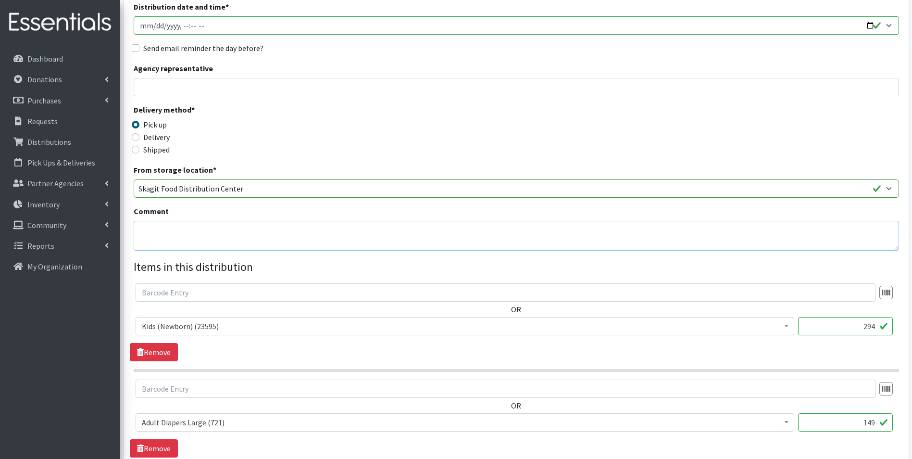
click at [182, 237] on textarea "Comment" at bounding box center [517, 236] width 766 height 30
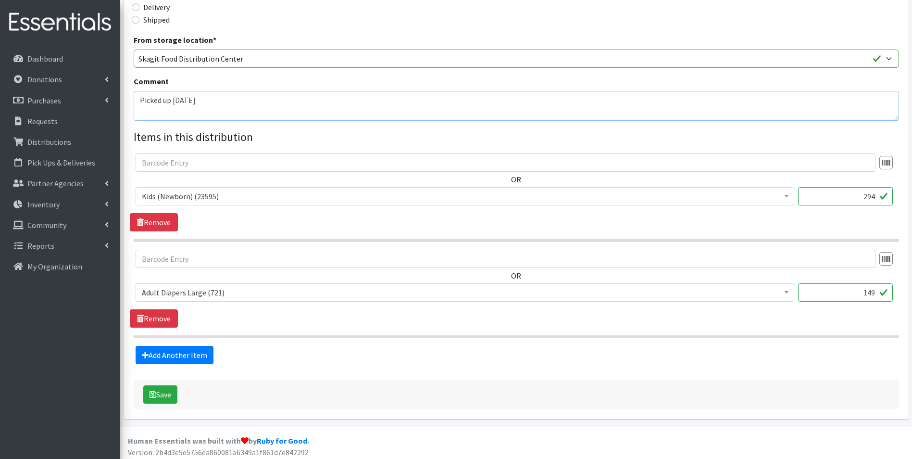
scroll to position [278, 0]
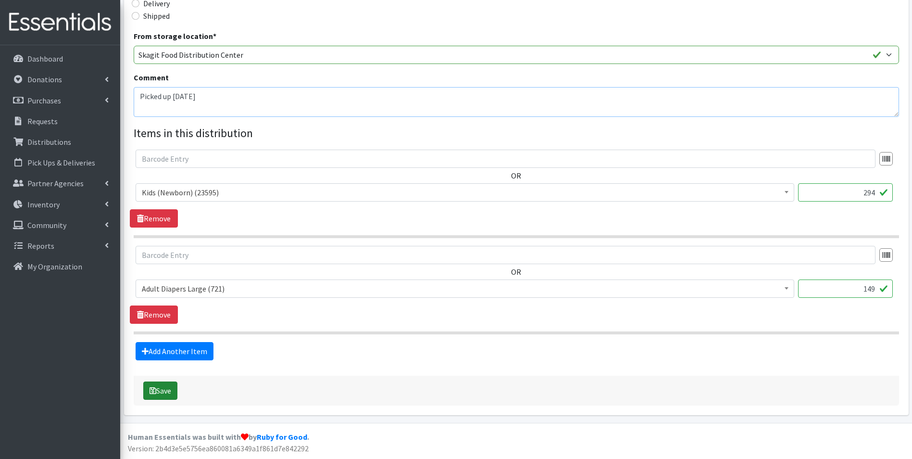
type textarea "Picked up 9/2/25"
click at [156, 392] on button "Save" at bounding box center [160, 390] width 34 height 18
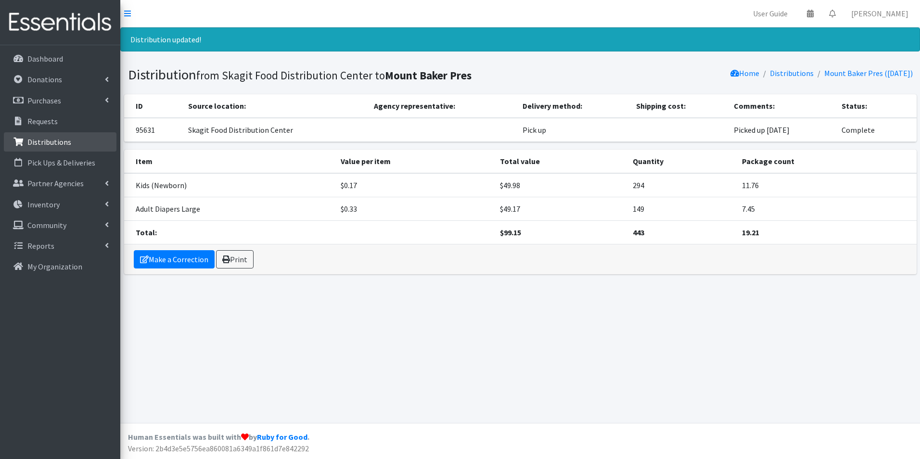
click at [52, 144] on p "Distributions" at bounding box center [49, 142] width 44 height 10
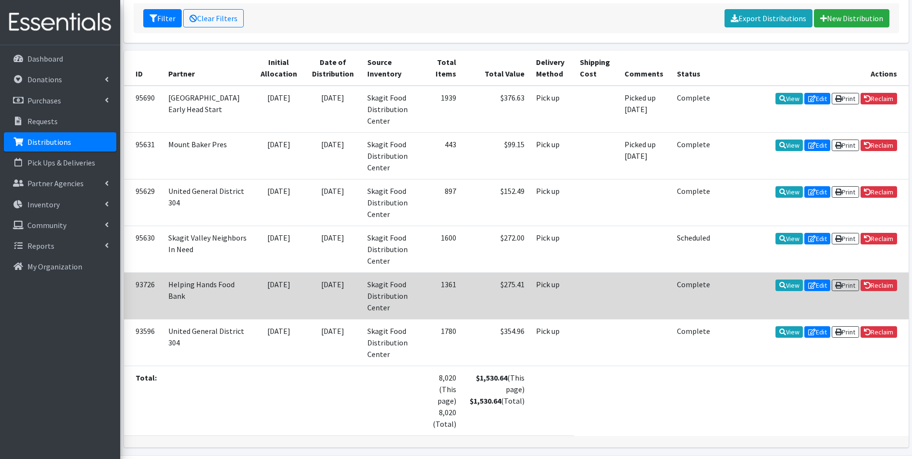
scroll to position [206, 0]
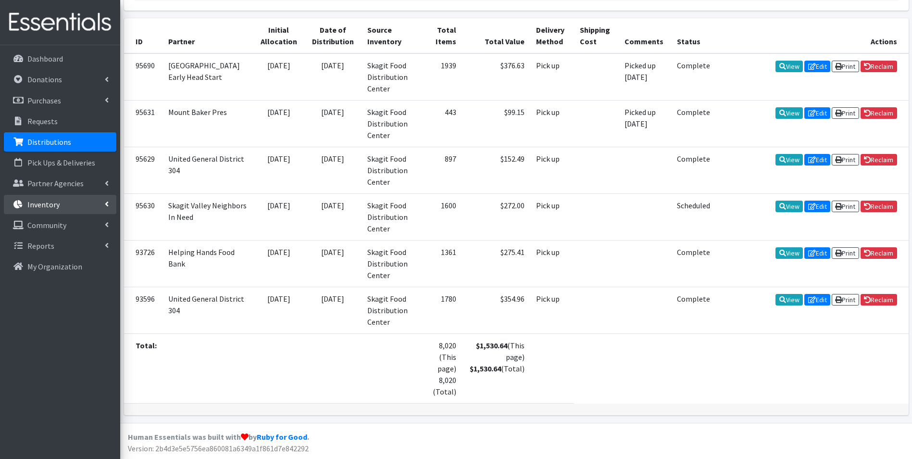
click at [54, 203] on p "Inventory" at bounding box center [43, 205] width 32 height 10
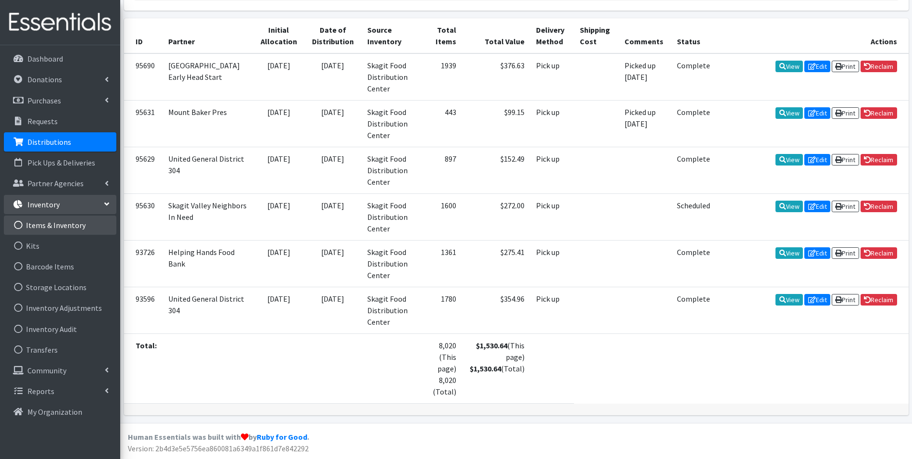
click at [59, 223] on link "Items & Inventory" at bounding box center [60, 224] width 113 height 19
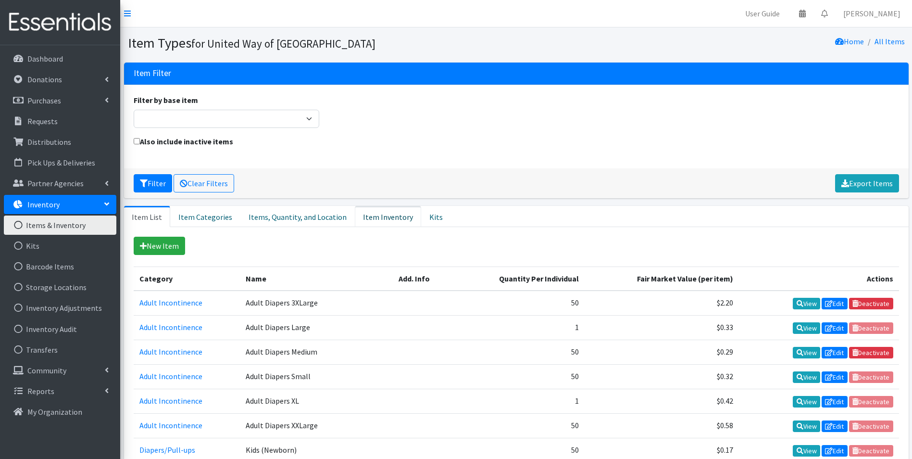
click at [383, 216] on link "Item Inventory" at bounding box center [388, 216] width 66 height 21
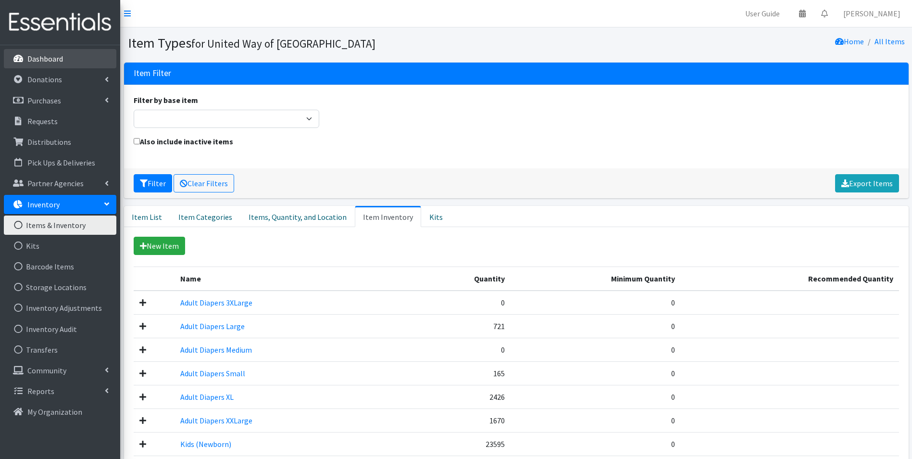
click at [48, 53] on link "Dashboard" at bounding box center [60, 58] width 113 height 19
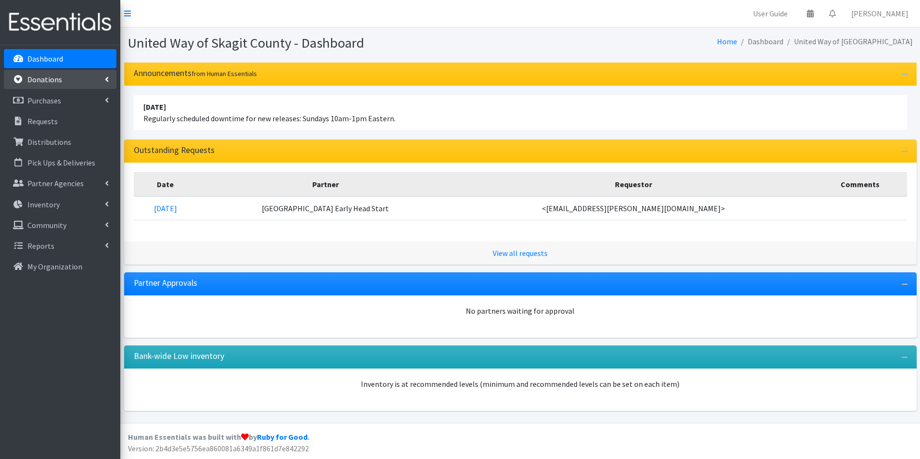
click at [40, 82] on p "Donations" at bounding box center [44, 80] width 35 height 10
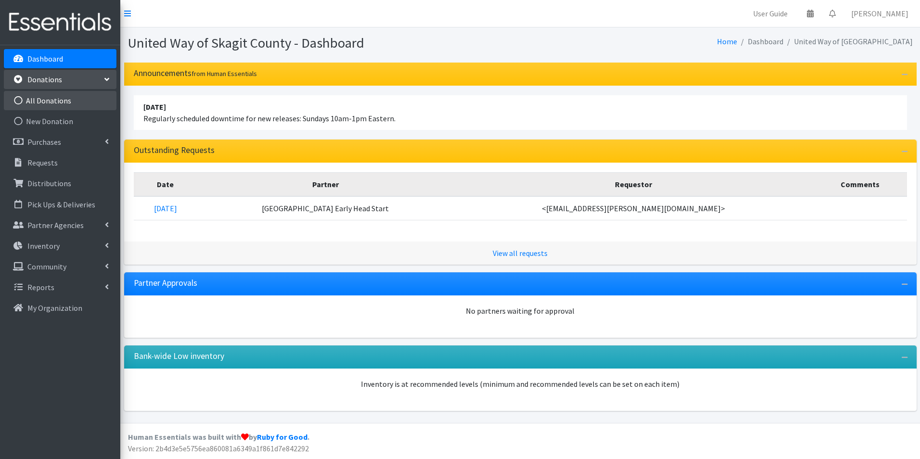
click at [47, 99] on link "All Donations" at bounding box center [60, 100] width 113 height 19
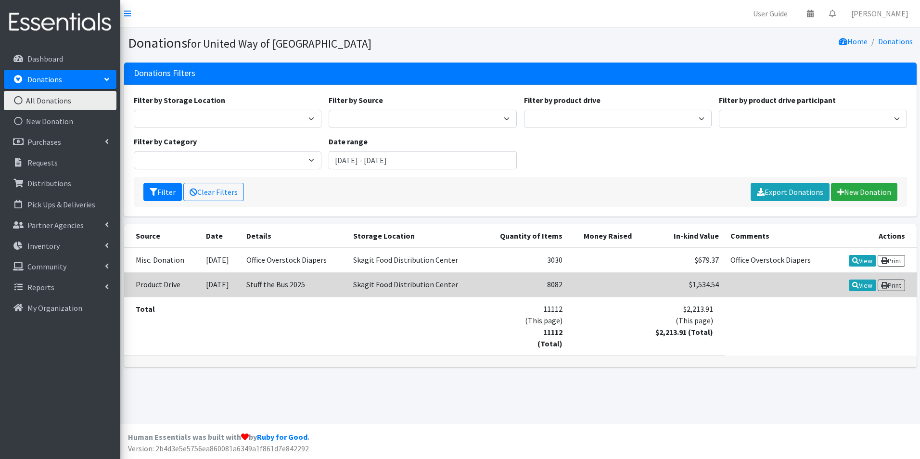
click at [320, 282] on td "Stuff the Bus 2025" at bounding box center [293, 284] width 107 height 25
click at [865, 286] on link "View" at bounding box center [861, 285] width 27 height 12
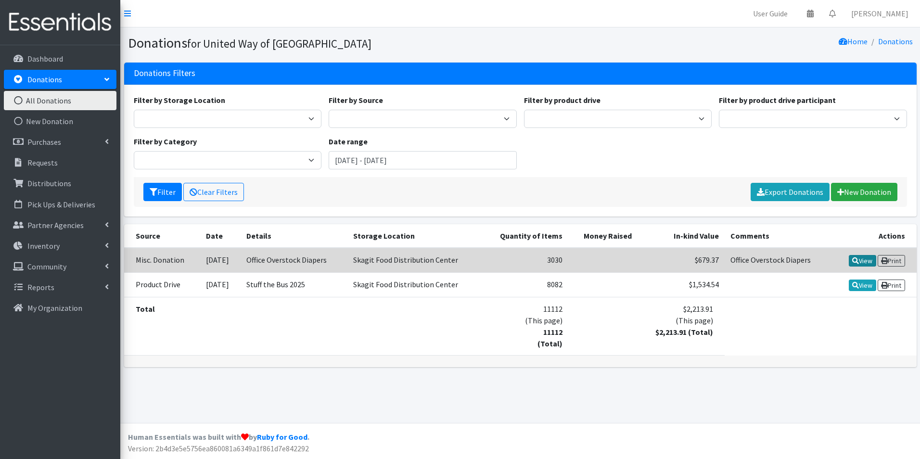
click at [852, 260] on icon at bounding box center [855, 260] width 7 height 7
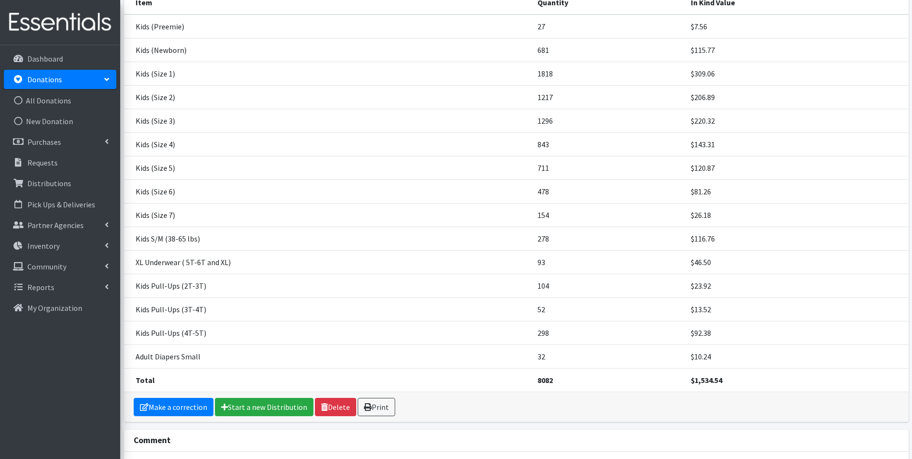
scroll to position [144, 0]
